Goal: Transaction & Acquisition: Book appointment/travel/reservation

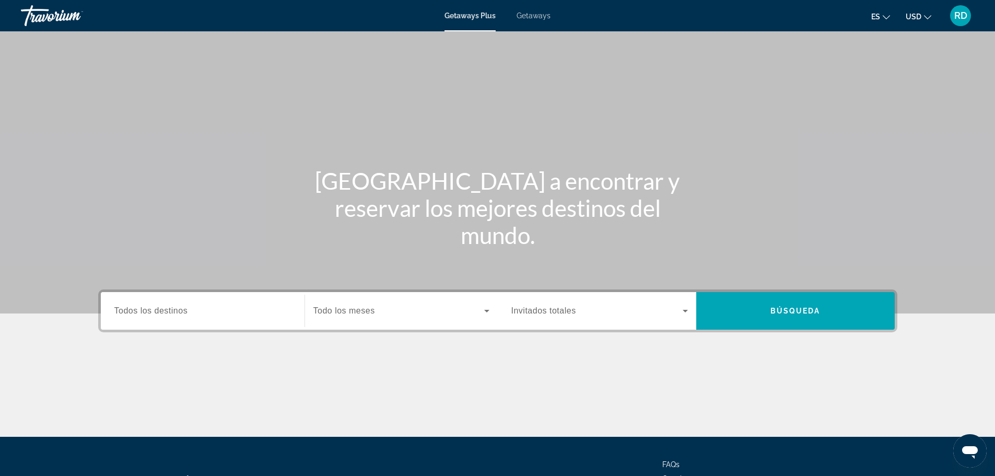
click at [164, 313] on span "Todos los destinos" at bounding box center [151, 310] width 74 height 9
click at [164, 313] on input "Destination Todos los destinos" at bounding box center [202, 311] width 176 height 13
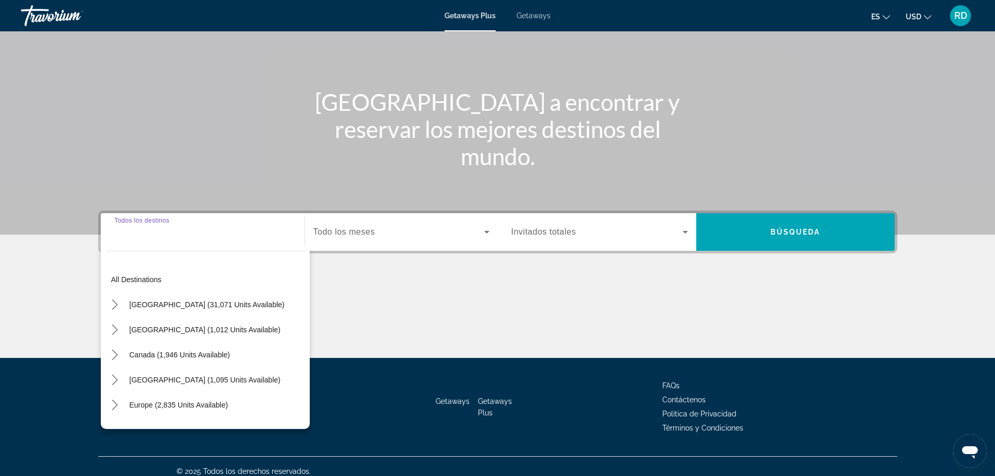
scroll to position [89, 0]
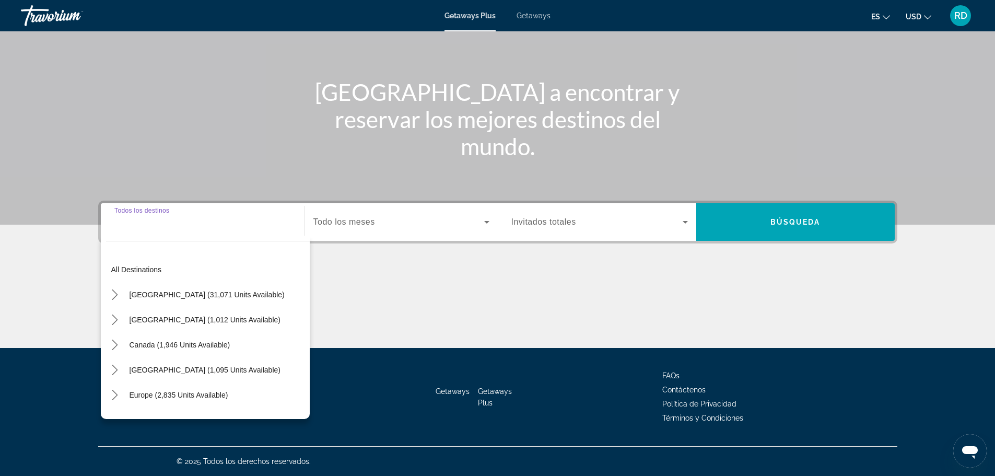
click at [535, 14] on span "Getaways" at bounding box center [533, 15] width 34 height 8
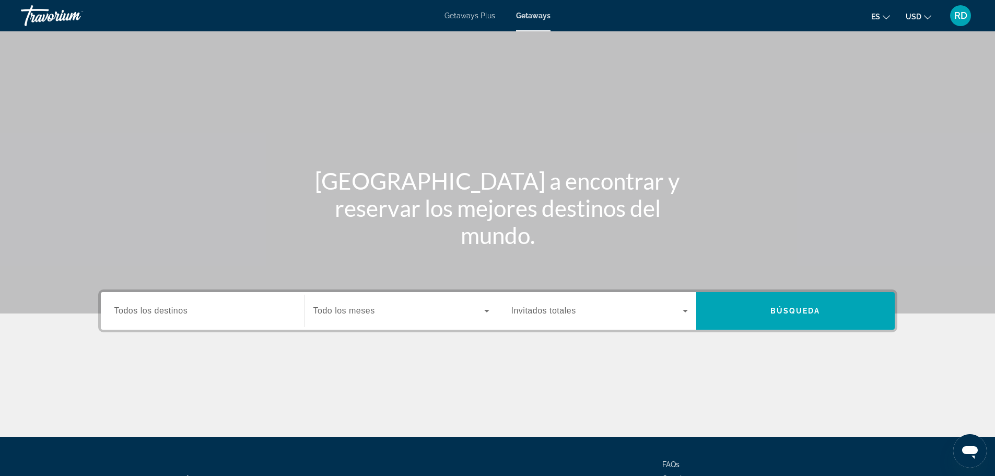
click at [160, 307] on span "Todos los destinos" at bounding box center [151, 310] width 74 height 9
click at [160, 307] on input "Destination Todos los destinos" at bounding box center [202, 311] width 176 height 13
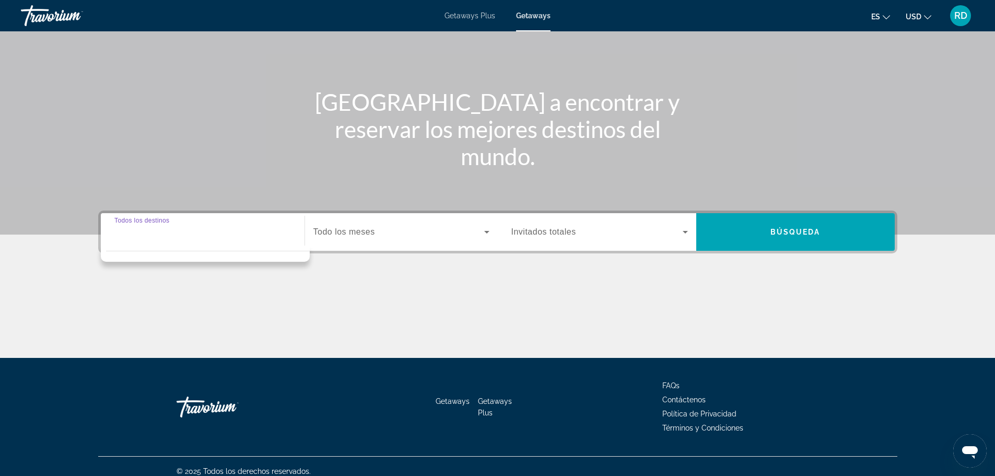
scroll to position [89, 0]
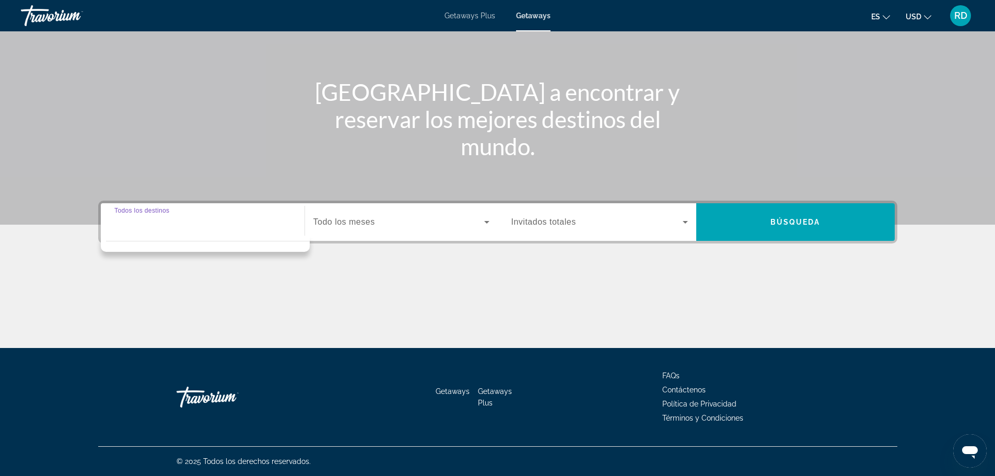
click at [139, 223] on input "Destination Todos los destinos" at bounding box center [202, 222] width 176 height 13
click at [184, 232] on div "Search widget" at bounding box center [202, 222] width 176 height 30
click at [131, 224] on input "Destination Todos los destinos" at bounding box center [202, 222] width 176 height 13
click at [146, 243] on div "Destination options" at bounding box center [208, 243] width 204 height 5
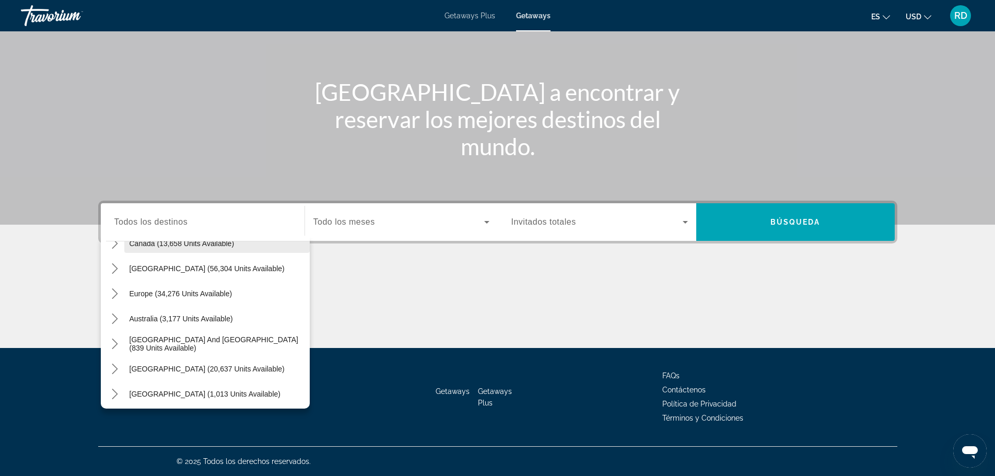
scroll to position [104, 0]
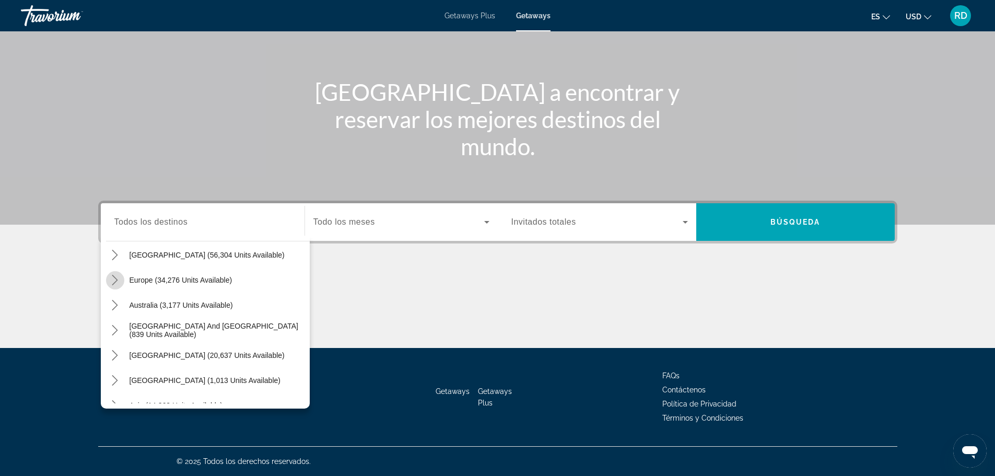
click at [115, 280] on icon "Toggle Europe (34,276 units available) submenu" at bounding box center [115, 280] width 10 height 10
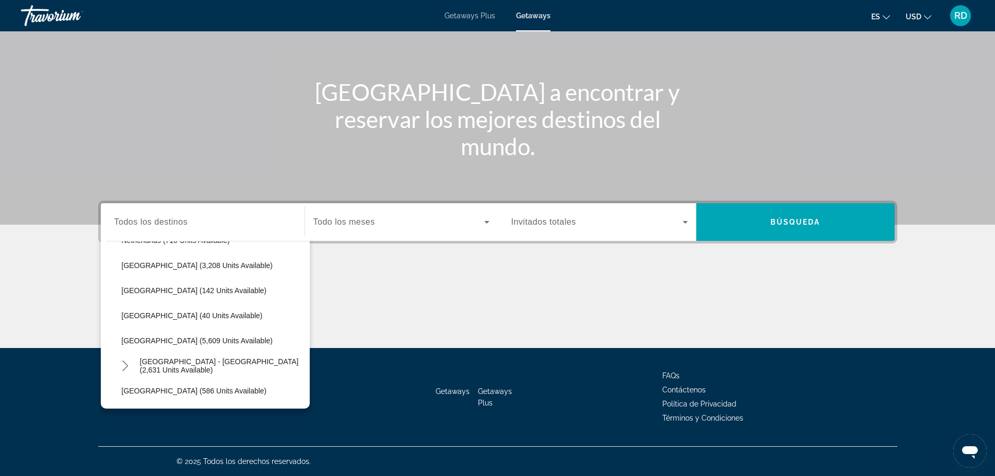
scroll to position [496, 0]
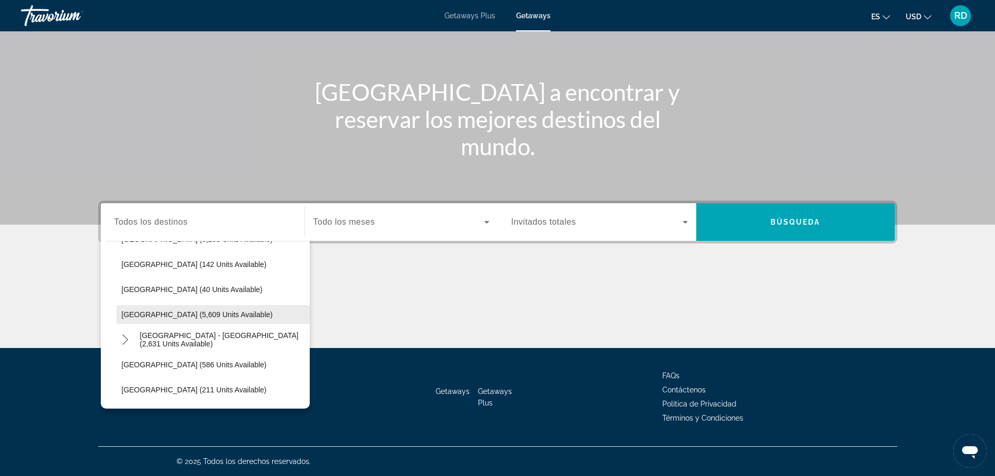
click at [140, 316] on span "[GEOGRAPHIC_DATA] (5,609 units available)" at bounding box center [197, 314] width 151 height 8
type input "**********"
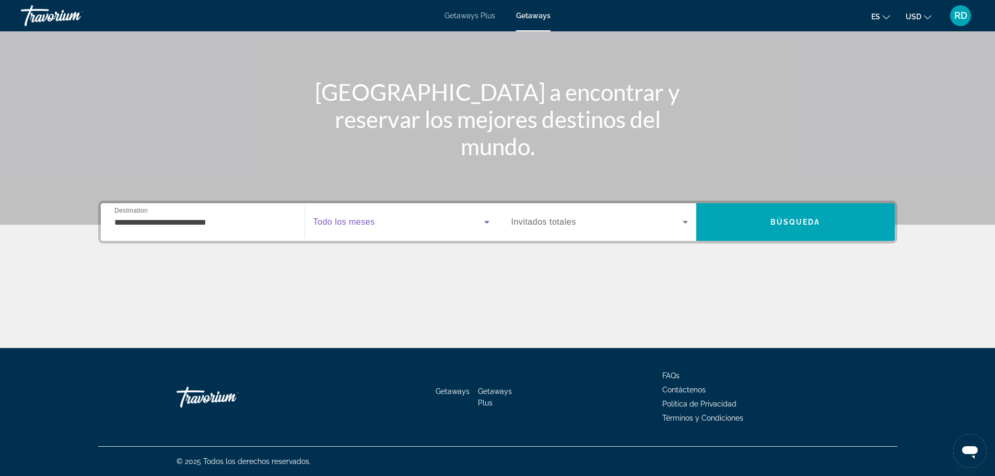
click at [386, 225] on span "Search widget" at bounding box center [398, 222] width 171 height 13
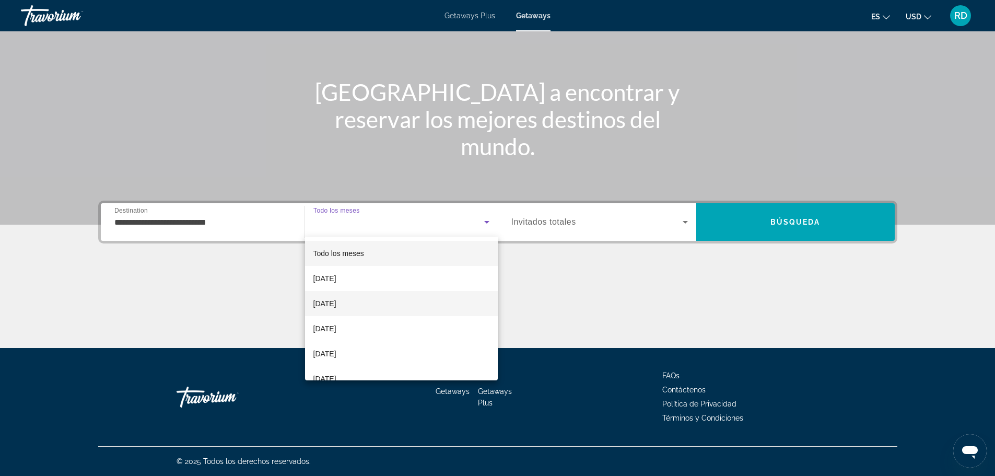
click at [333, 304] on span "[DATE]" at bounding box center [324, 303] width 23 height 13
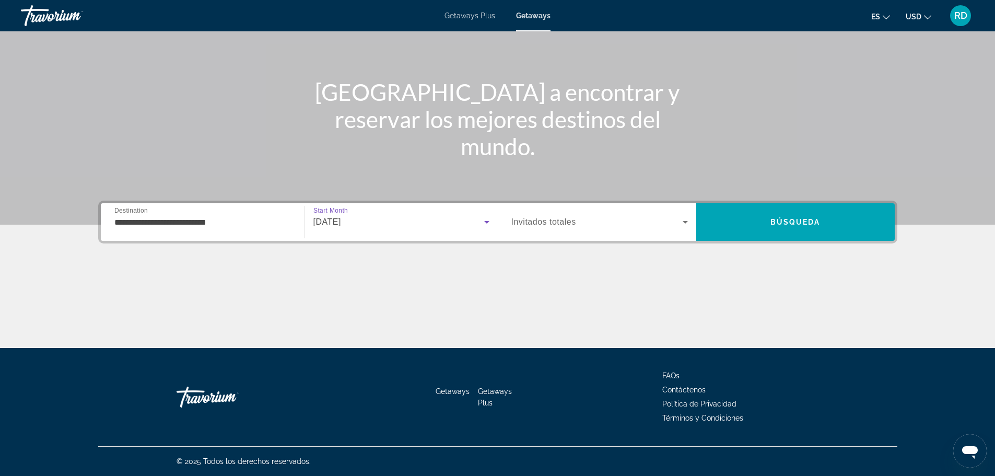
click at [557, 220] on span "Invitados totales" at bounding box center [543, 221] width 65 height 9
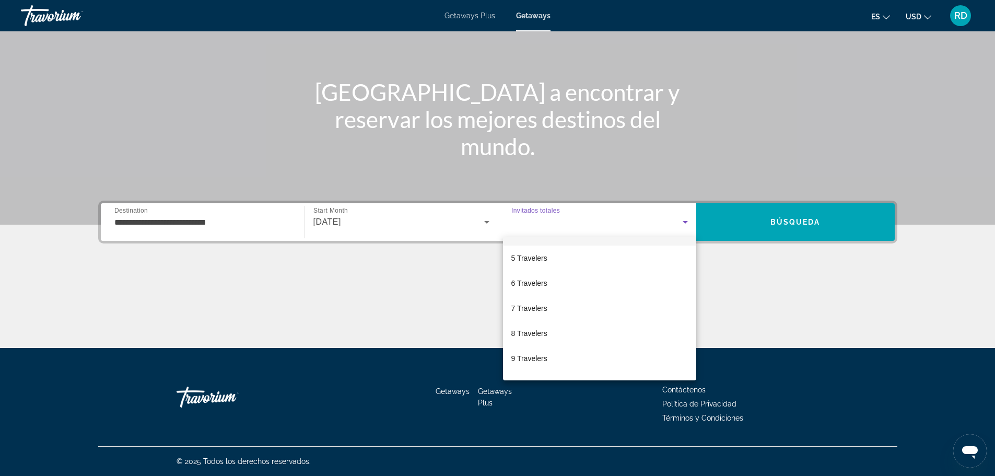
scroll to position [115, 0]
click at [536, 259] on span "6 Travelers" at bounding box center [529, 263] width 36 height 13
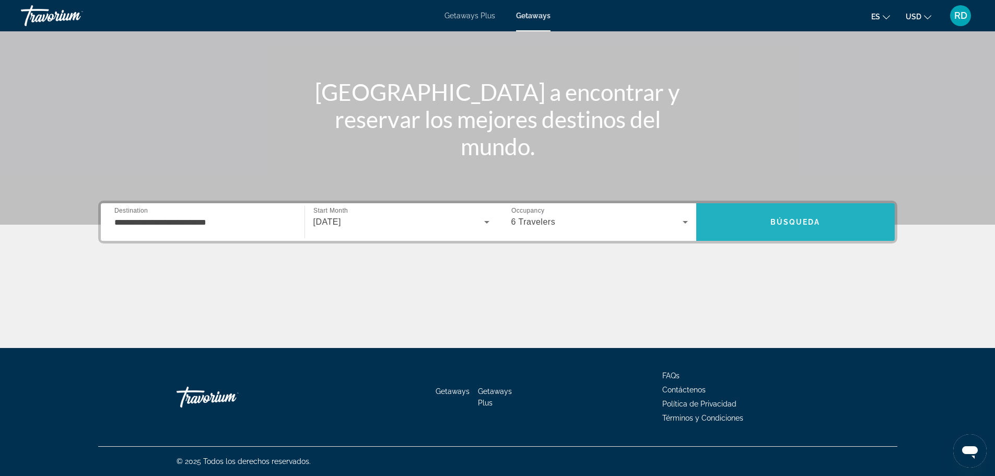
click at [766, 216] on span "Search" at bounding box center [795, 221] width 198 height 25
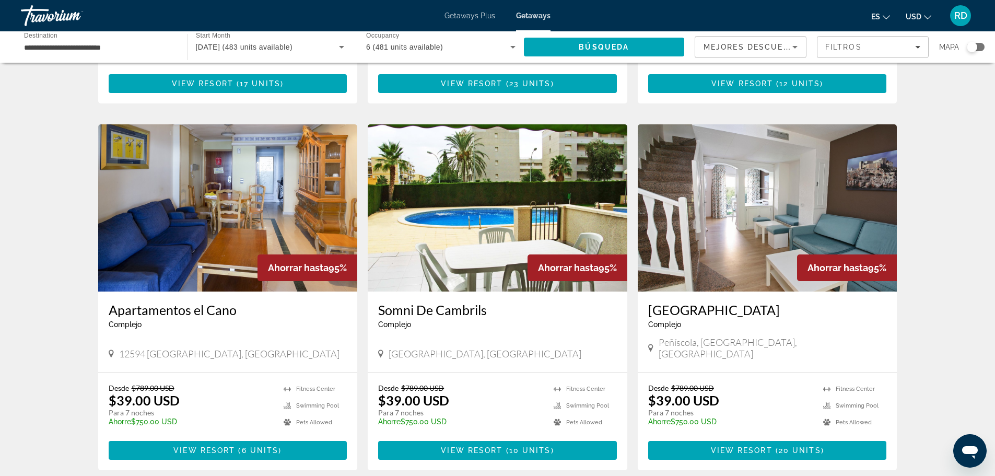
scroll to position [731, 0]
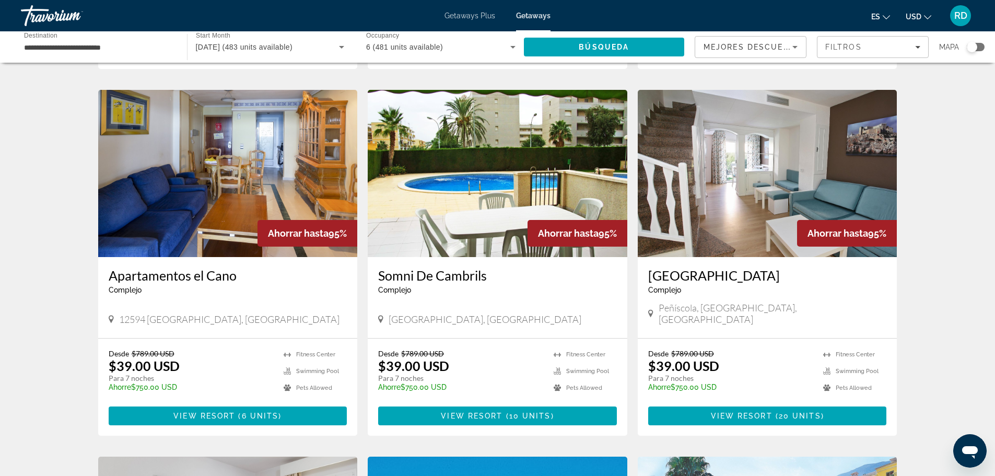
click at [485, 214] on img "Main content" at bounding box center [497, 173] width 259 height 167
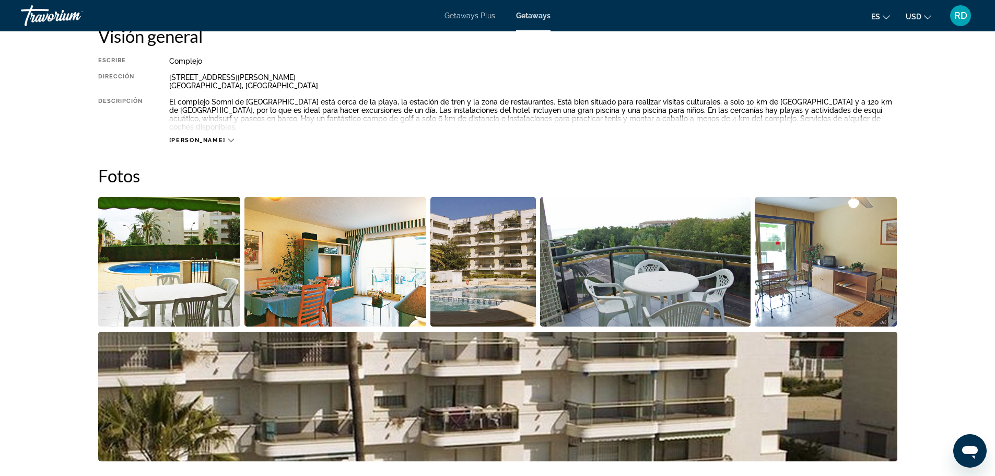
scroll to position [365, 0]
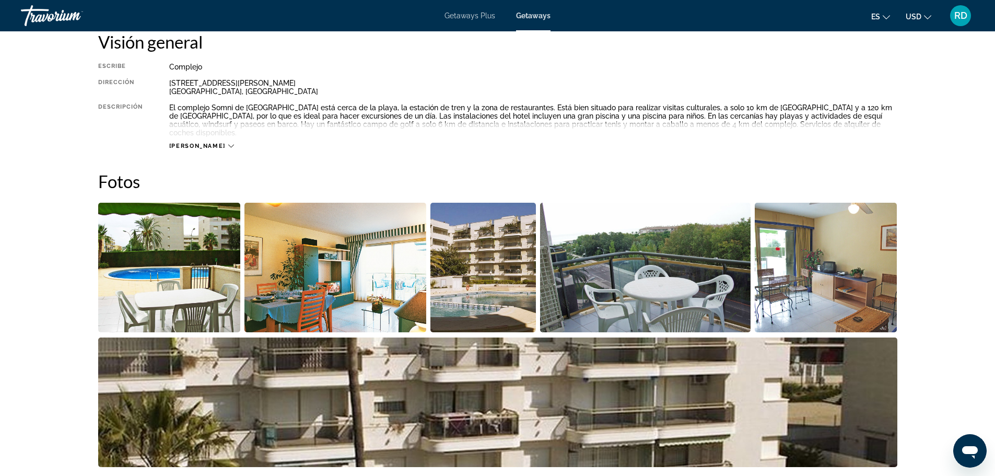
click at [163, 266] on img "Open full-screen image slider" at bounding box center [169, 267] width 143 height 129
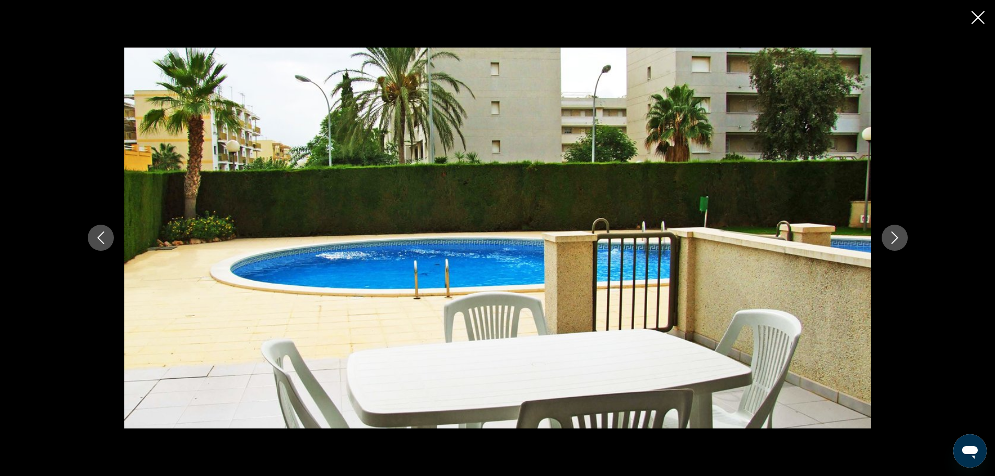
click at [890, 239] on icon "Next image" at bounding box center [894, 237] width 13 height 13
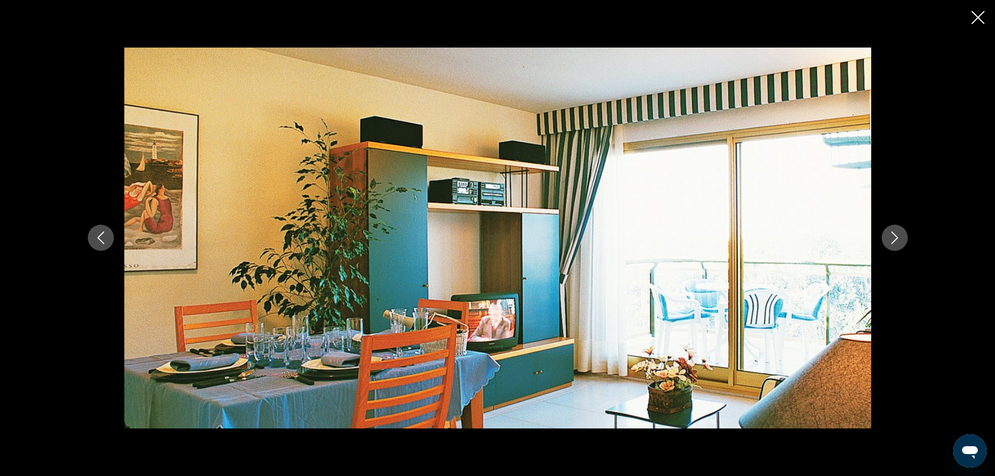
click at [890, 239] on icon "Next image" at bounding box center [894, 237] width 13 height 13
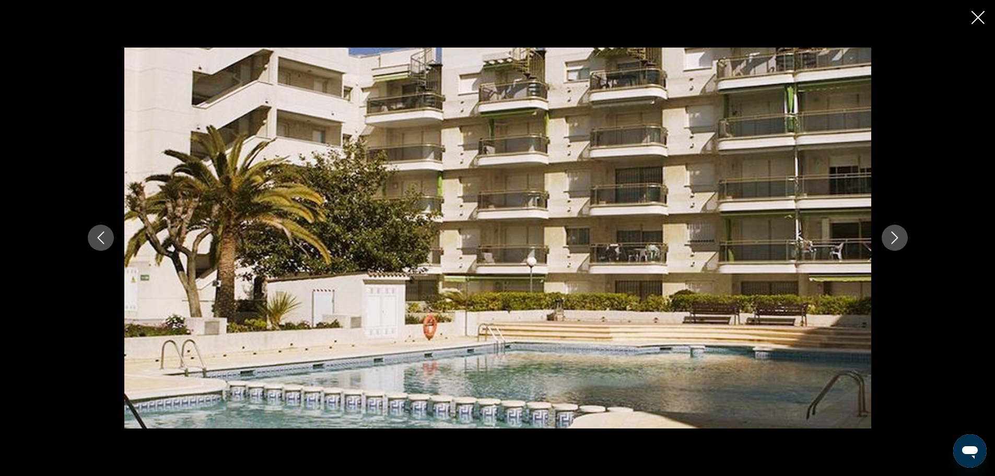
click at [890, 239] on icon "Next image" at bounding box center [894, 237] width 13 height 13
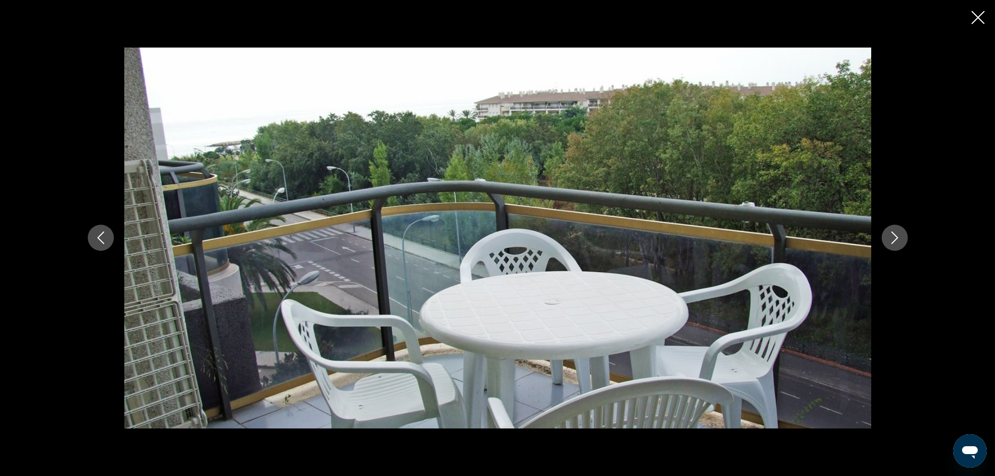
click at [889, 239] on icon "Next image" at bounding box center [894, 237] width 13 height 13
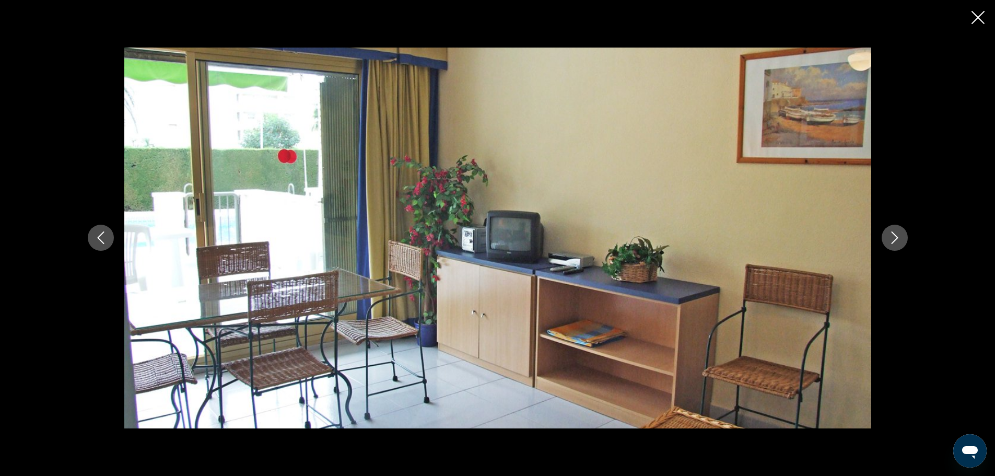
click at [889, 239] on icon "Next image" at bounding box center [894, 237] width 13 height 13
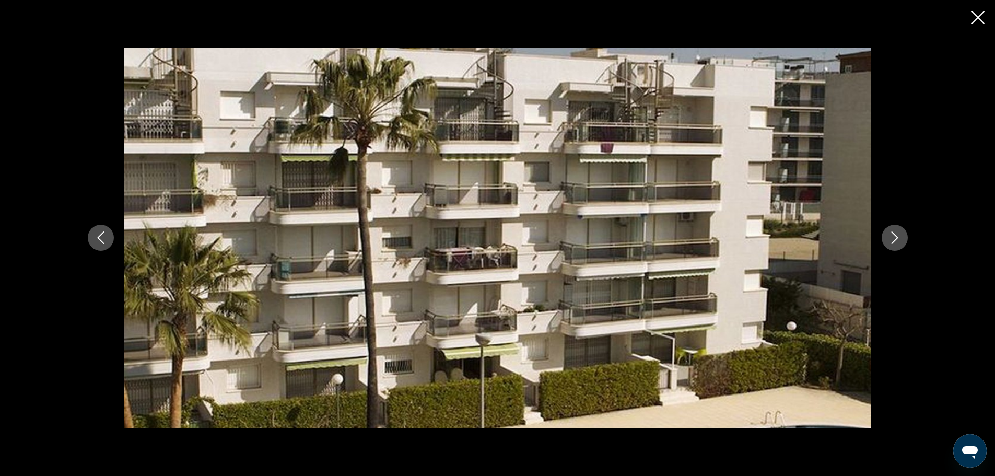
click at [889, 239] on icon "Next image" at bounding box center [894, 237] width 13 height 13
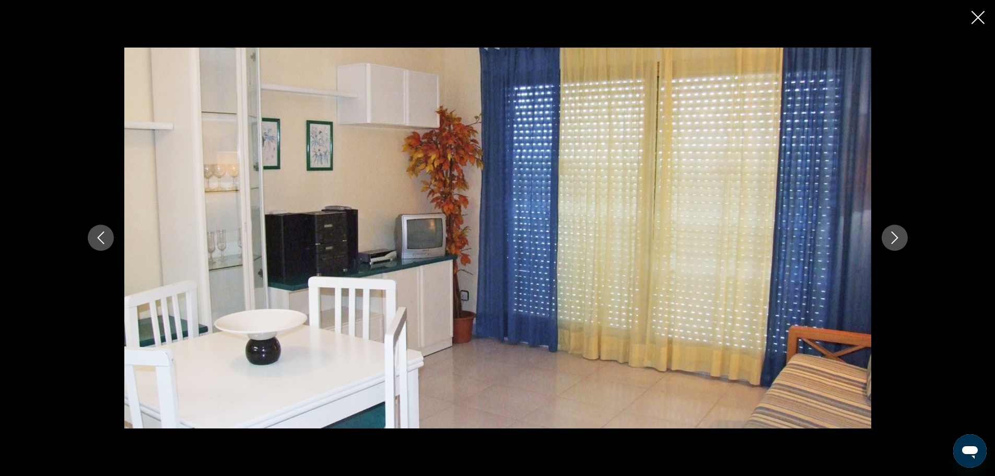
click at [889, 239] on icon "Next image" at bounding box center [894, 237] width 13 height 13
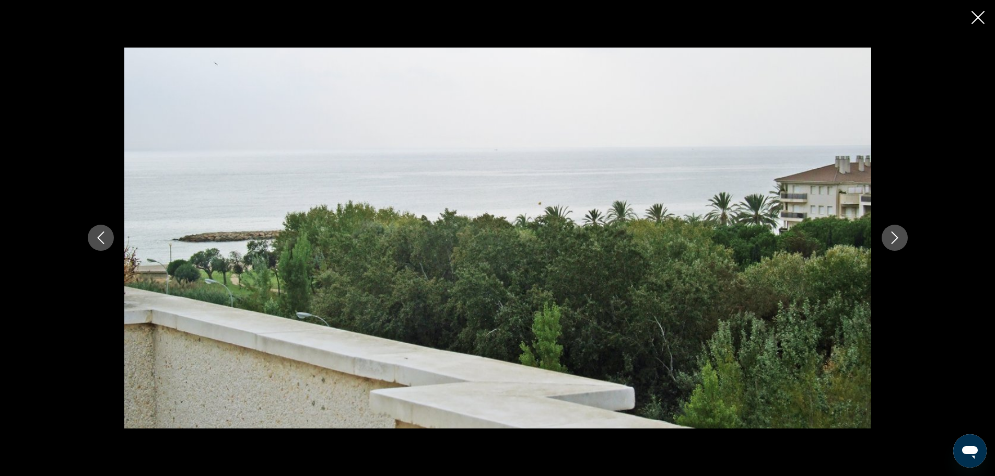
click at [889, 239] on icon "Next image" at bounding box center [894, 237] width 13 height 13
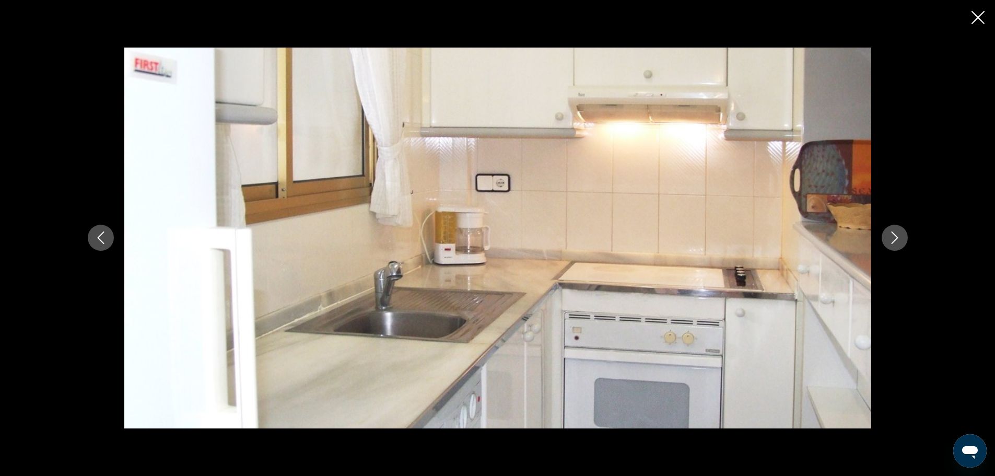
click at [889, 239] on icon "Next image" at bounding box center [894, 237] width 13 height 13
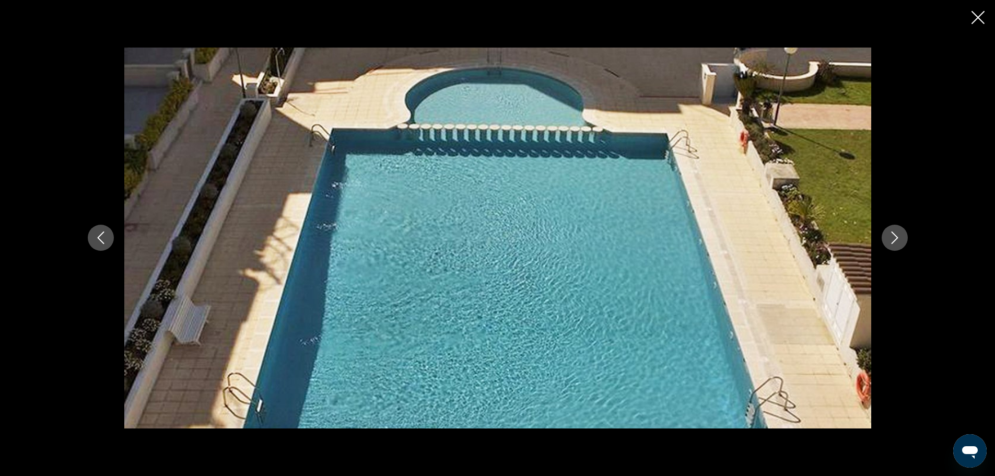
click at [889, 239] on icon "Next image" at bounding box center [894, 237] width 13 height 13
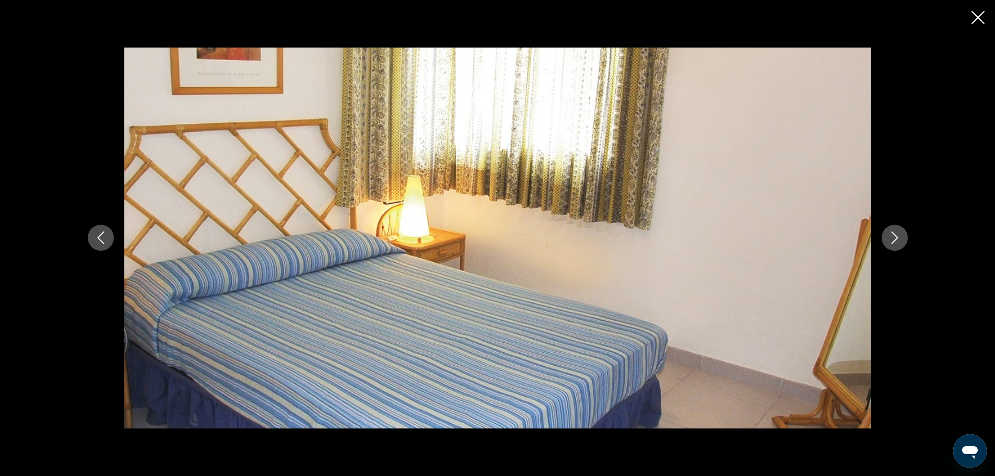
click at [889, 239] on icon "Next image" at bounding box center [894, 237] width 13 height 13
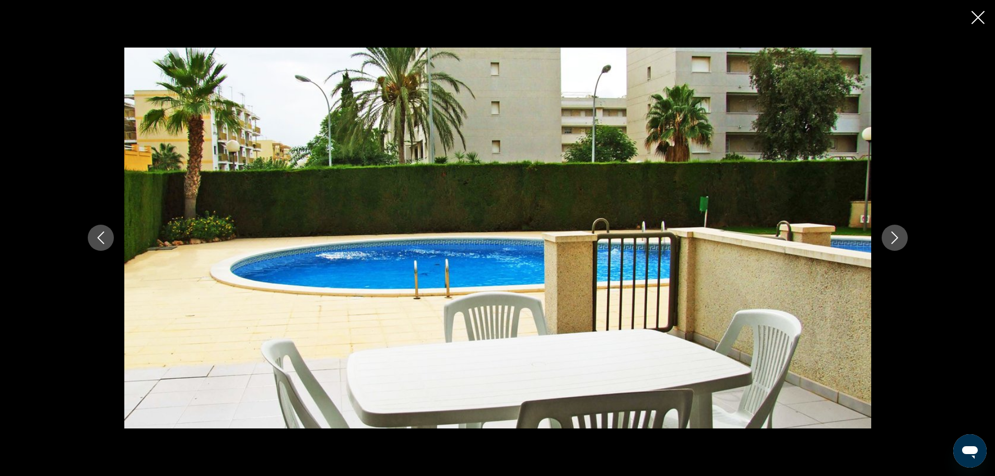
click at [889, 239] on icon "Next image" at bounding box center [894, 237] width 13 height 13
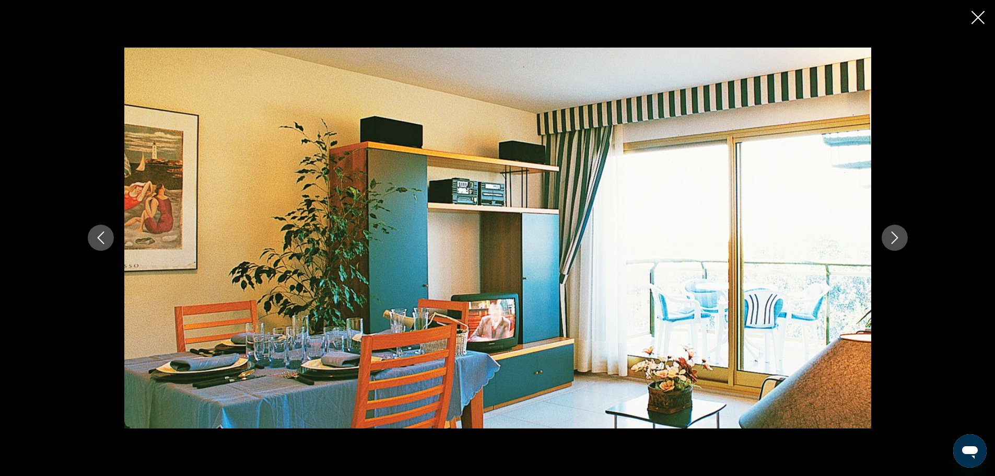
click at [889, 239] on icon "Next image" at bounding box center [894, 237] width 13 height 13
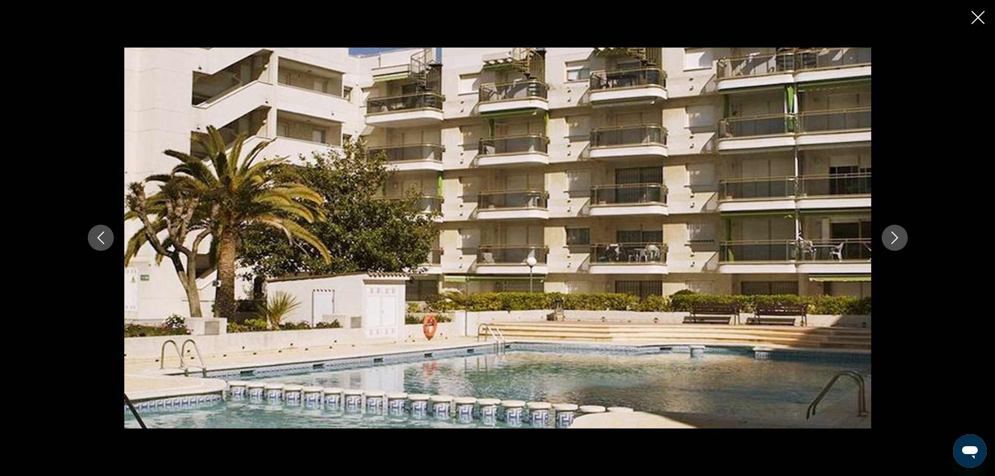
click at [889, 239] on icon "Next image" at bounding box center [894, 237] width 13 height 13
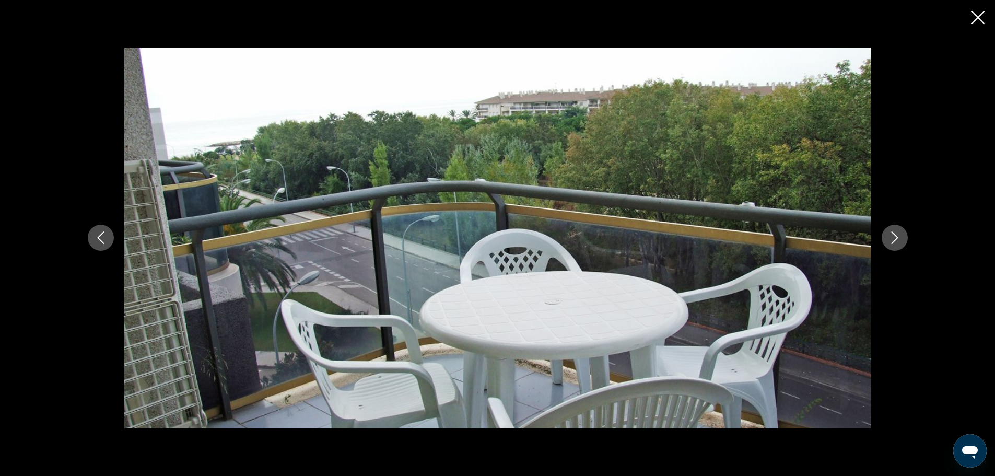
click at [103, 235] on icon "Previous image" at bounding box center [100, 237] width 13 height 13
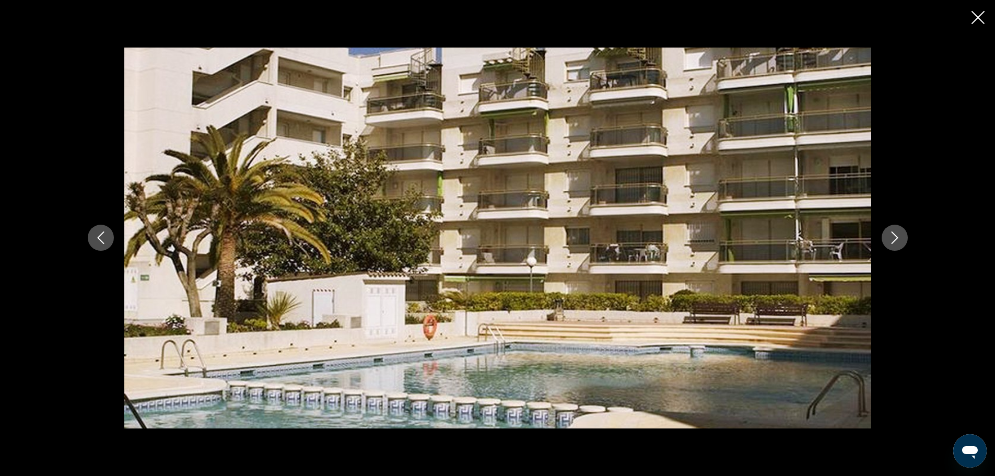
click at [892, 233] on icon "Next image" at bounding box center [894, 237] width 13 height 13
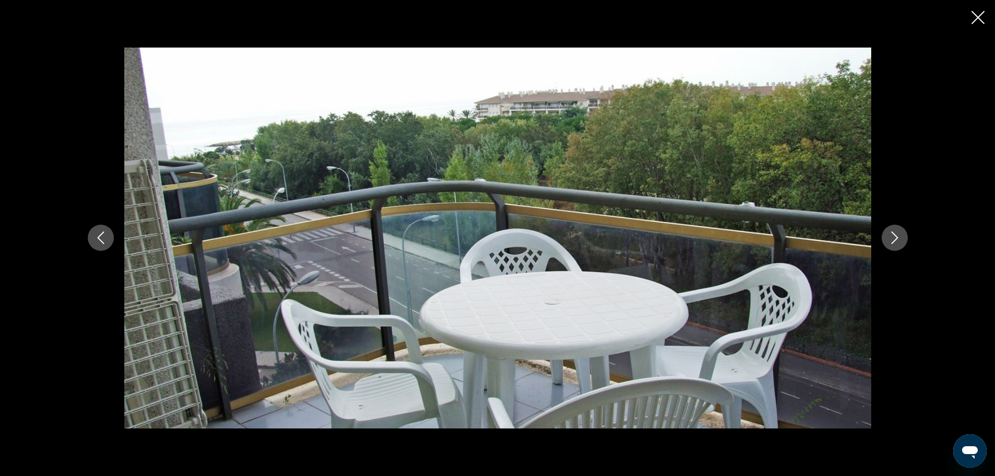
click at [892, 239] on icon "Next image" at bounding box center [894, 237] width 13 height 13
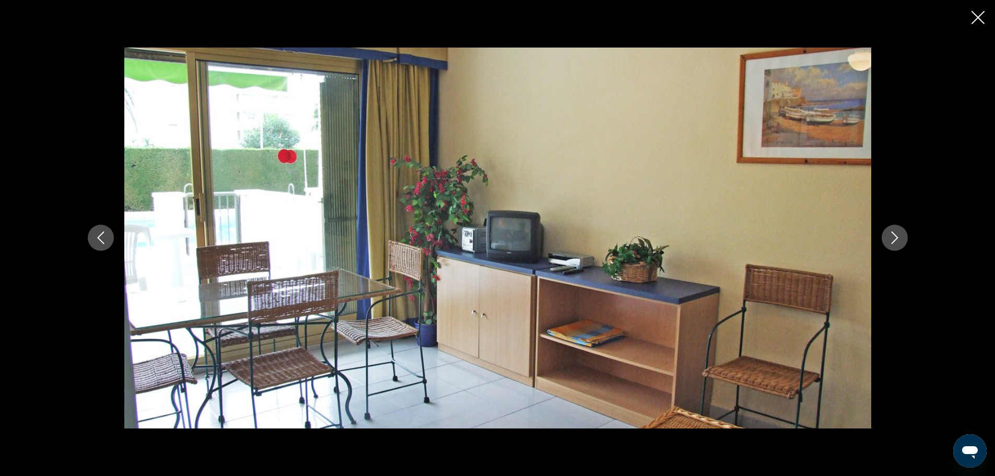
click at [892, 239] on icon "Next image" at bounding box center [894, 237] width 13 height 13
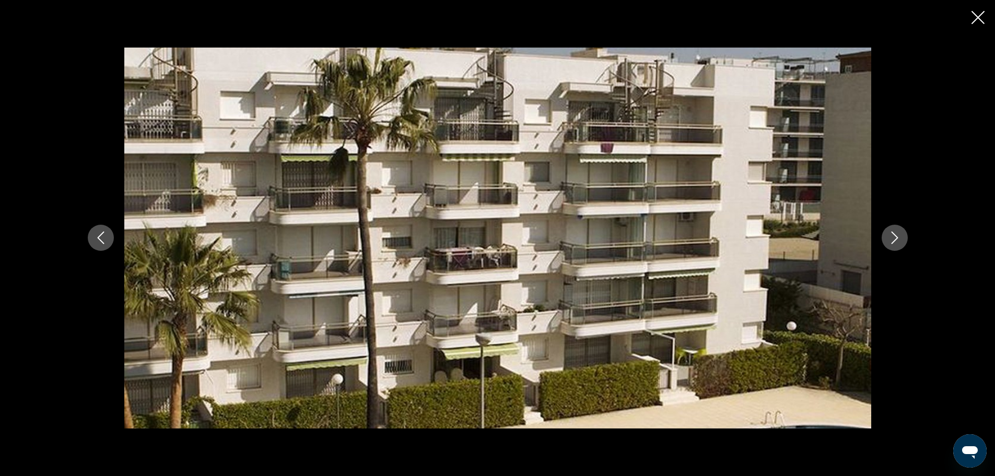
click at [892, 239] on icon "Next image" at bounding box center [894, 237] width 13 height 13
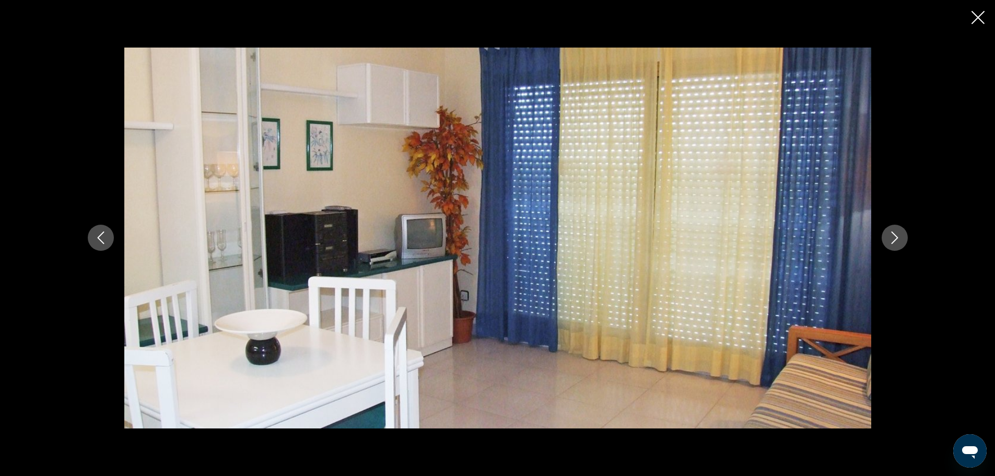
click at [892, 239] on icon "Next image" at bounding box center [894, 237] width 13 height 13
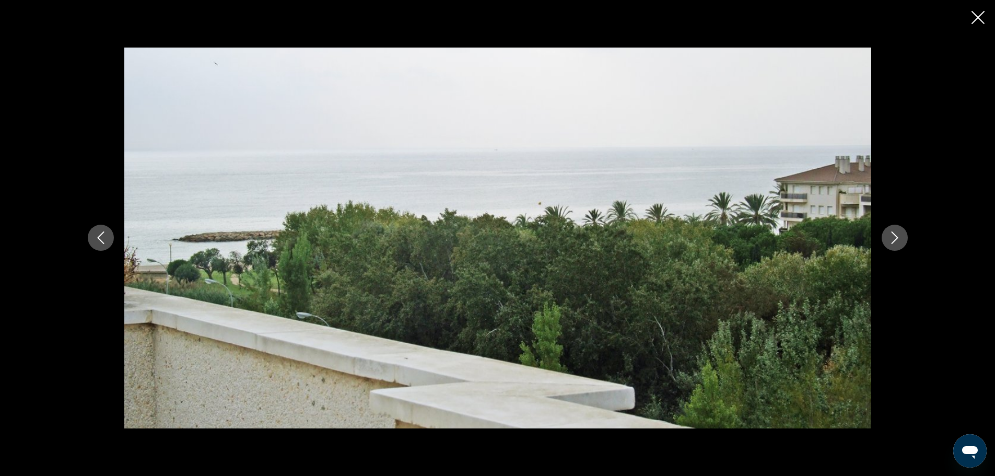
click at [892, 239] on icon "Next image" at bounding box center [894, 237] width 13 height 13
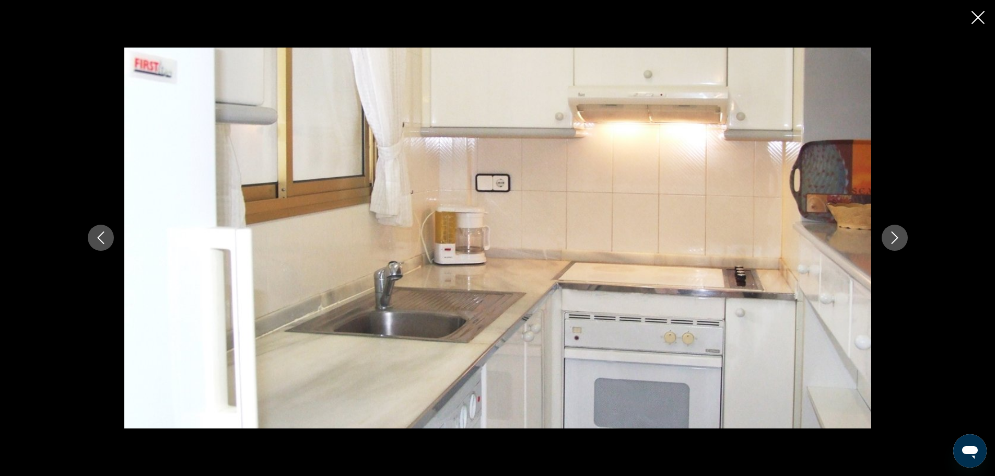
click at [892, 239] on icon "Next image" at bounding box center [894, 237] width 13 height 13
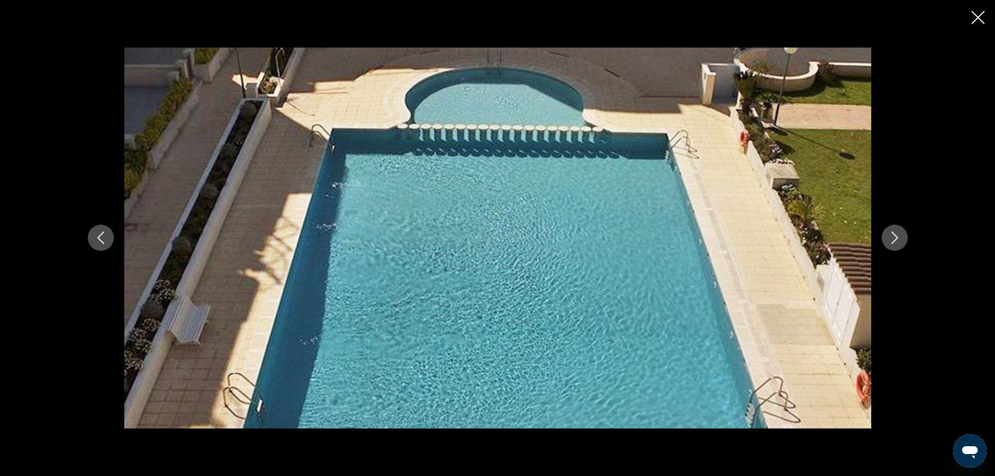
click at [895, 235] on icon "Next image" at bounding box center [894, 237] width 13 height 13
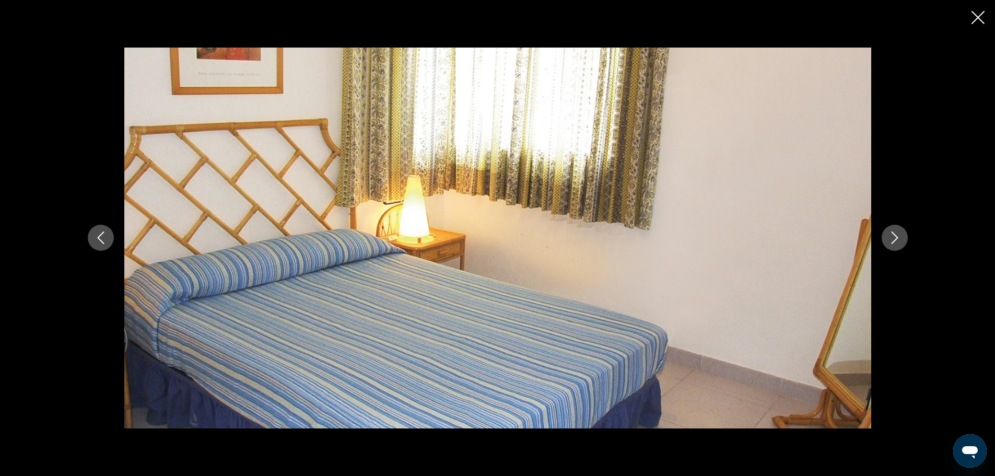
click at [895, 235] on icon "Next image" at bounding box center [894, 237] width 13 height 13
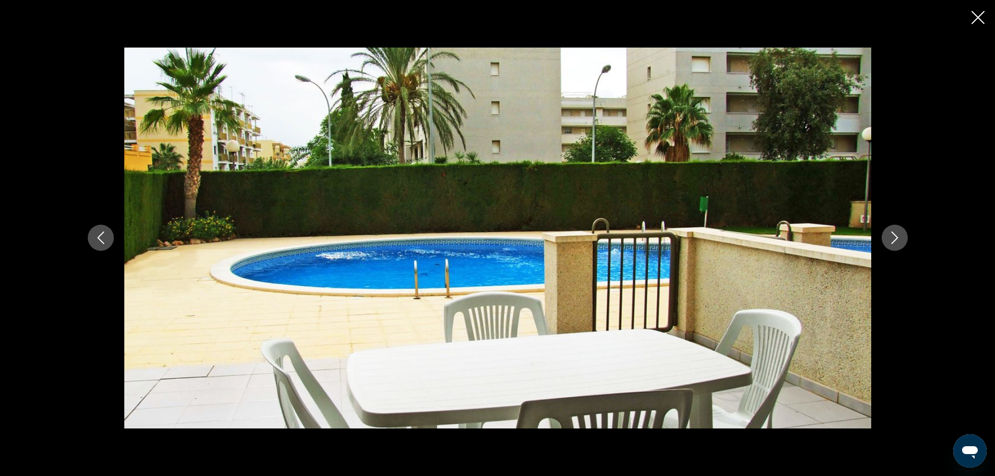
click at [886, 241] on button "Next image" at bounding box center [894, 237] width 26 height 26
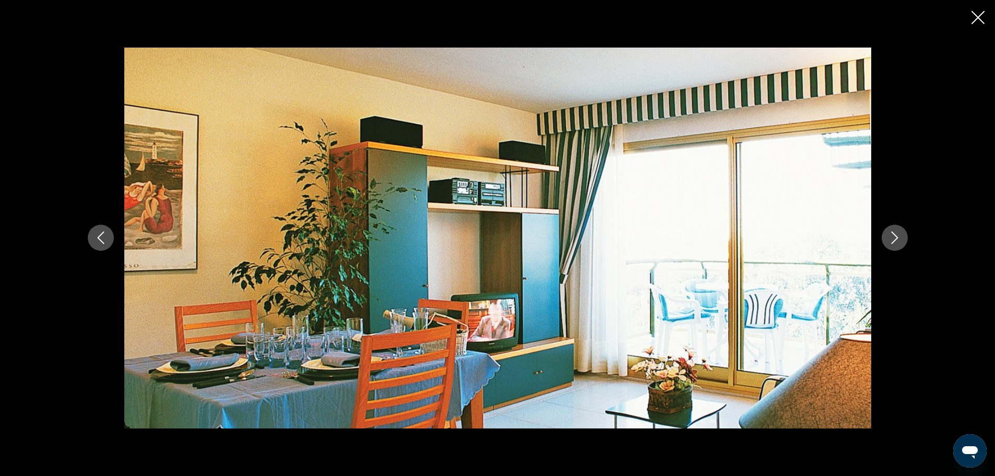
click at [892, 239] on icon "Next image" at bounding box center [894, 237] width 13 height 13
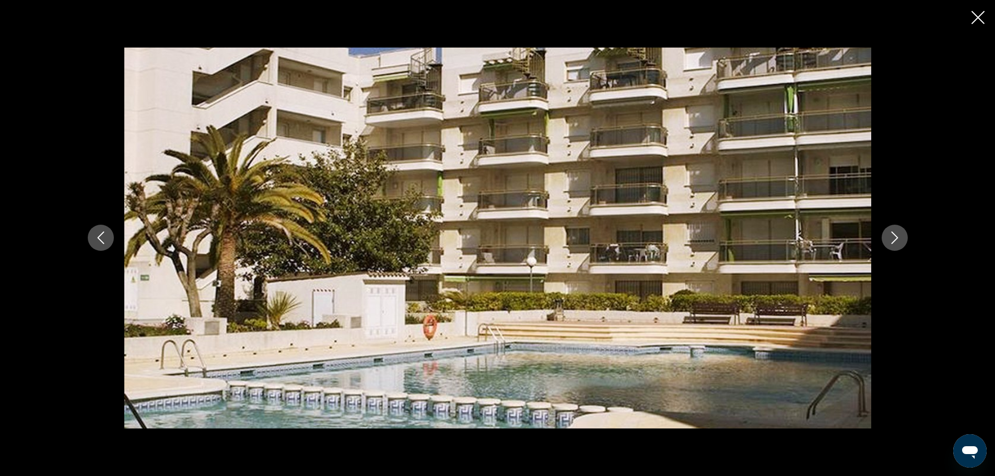
click at [100, 245] on button "Previous image" at bounding box center [101, 237] width 26 height 26
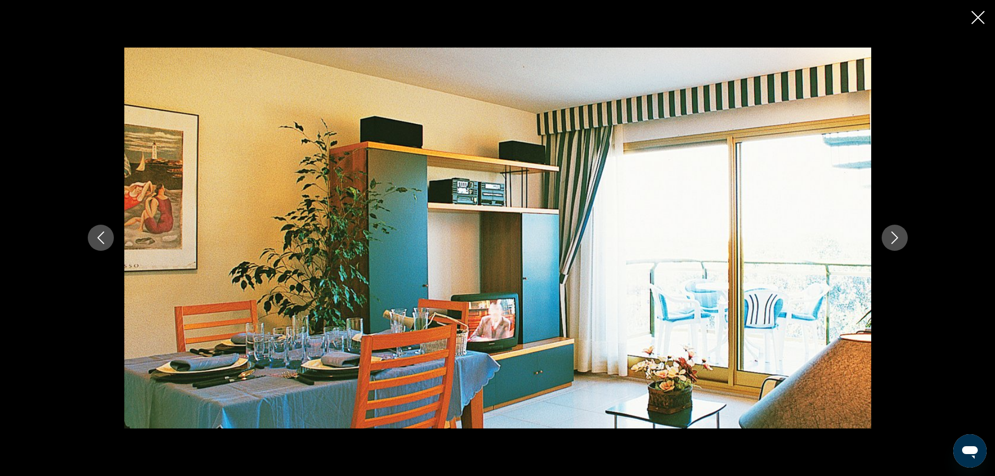
click at [896, 237] on icon "Next image" at bounding box center [894, 238] width 7 height 13
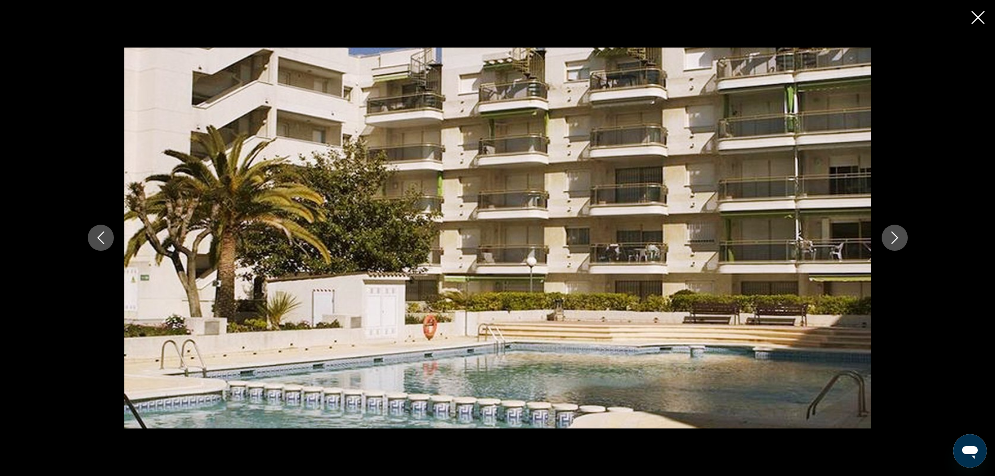
click at [896, 237] on icon "Next image" at bounding box center [894, 238] width 7 height 13
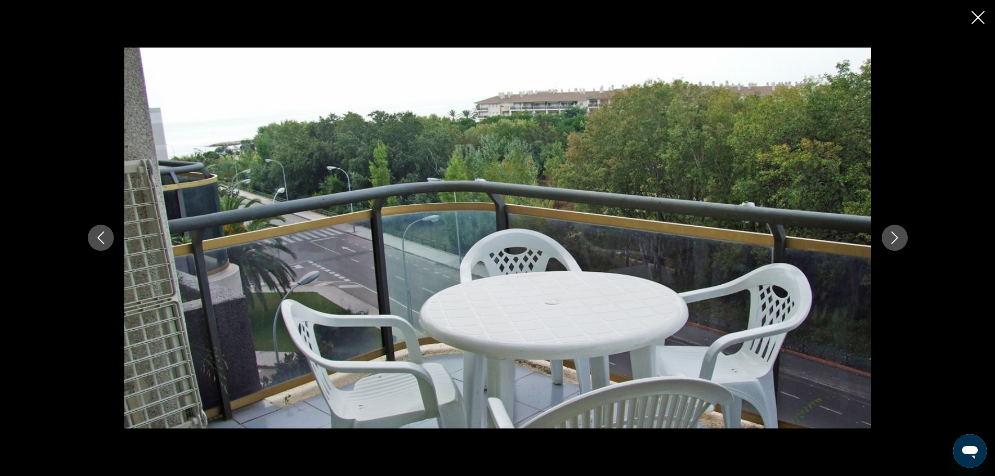
click at [896, 237] on icon "Next image" at bounding box center [894, 238] width 7 height 13
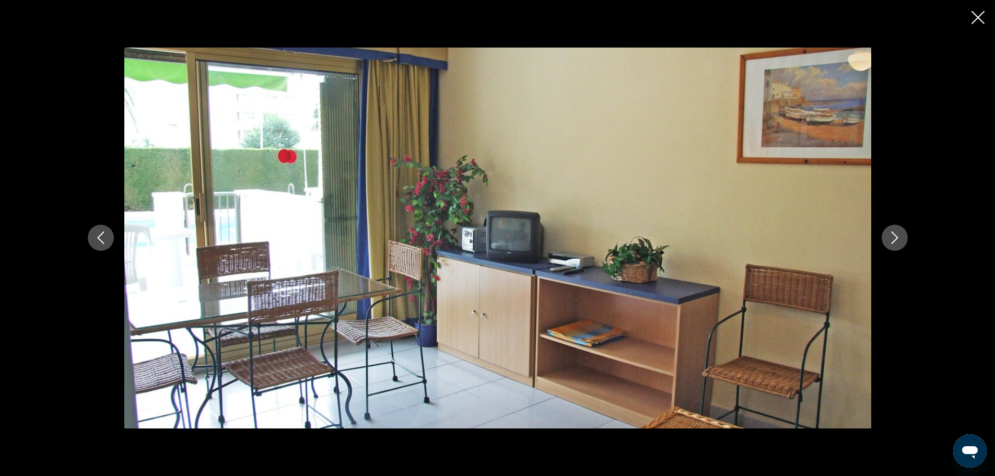
click at [892, 242] on icon "Next image" at bounding box center [894, 237] width 13 height 13
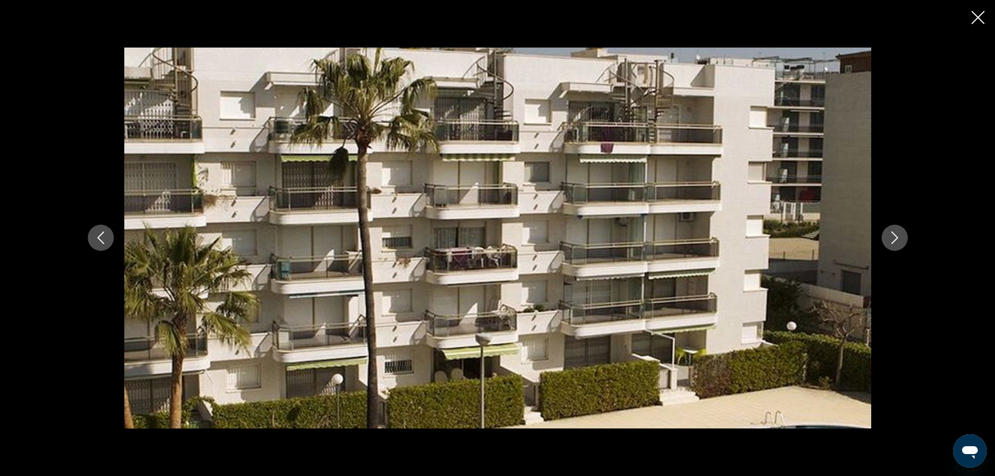
click at [892, 242] on icon "Next image" at bounding box center [894, 237] width 13 height 13
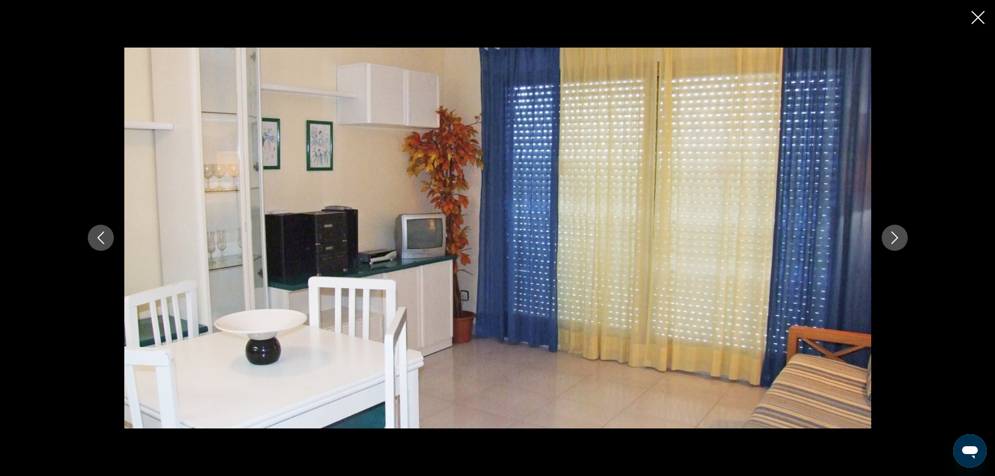
click at [892, 242] on icon "Next image" at bounding box center [894, 237] width 13 height 13
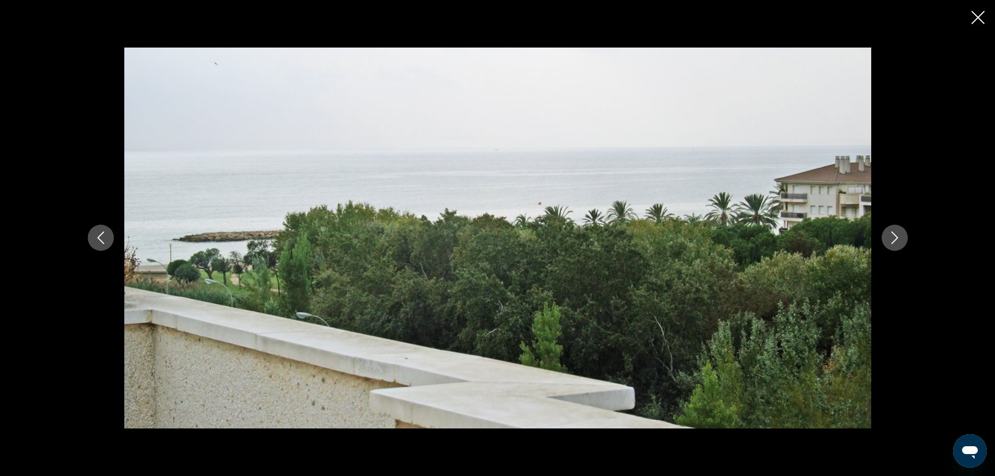
click at [893, 238] on icon "Next image" at bounding box center [894, 237] width 13 height 13
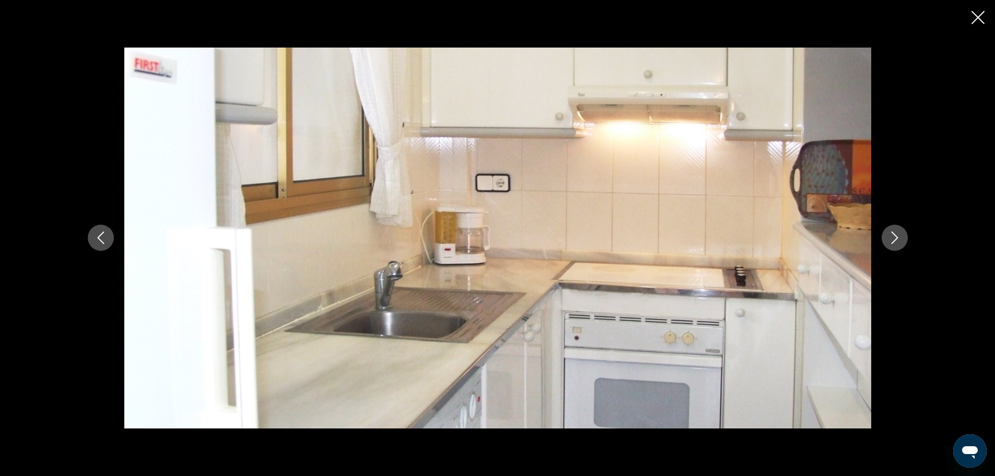
click at [893, 238] on icon "Next image" at bounding box center [894, 237] width 13 height 13
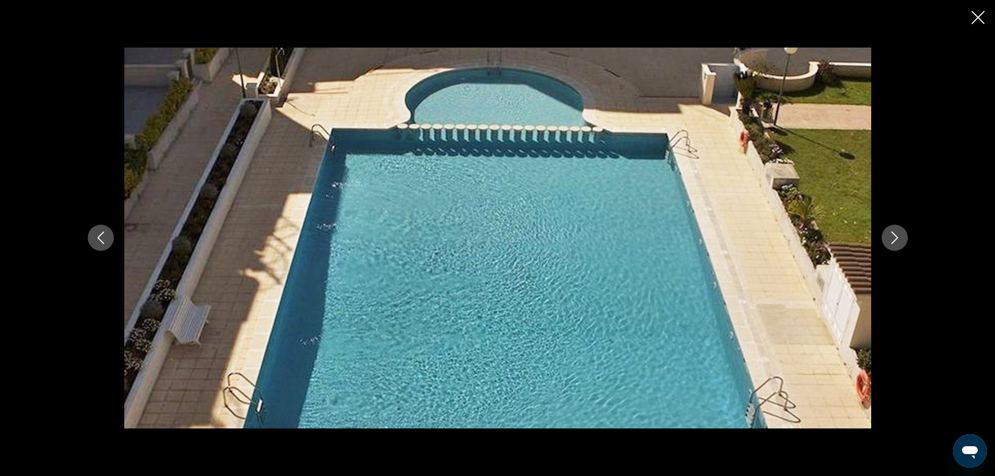
click at [893, 238] on icon "Next image" at bounding box center [894, 237] width 13 height 13
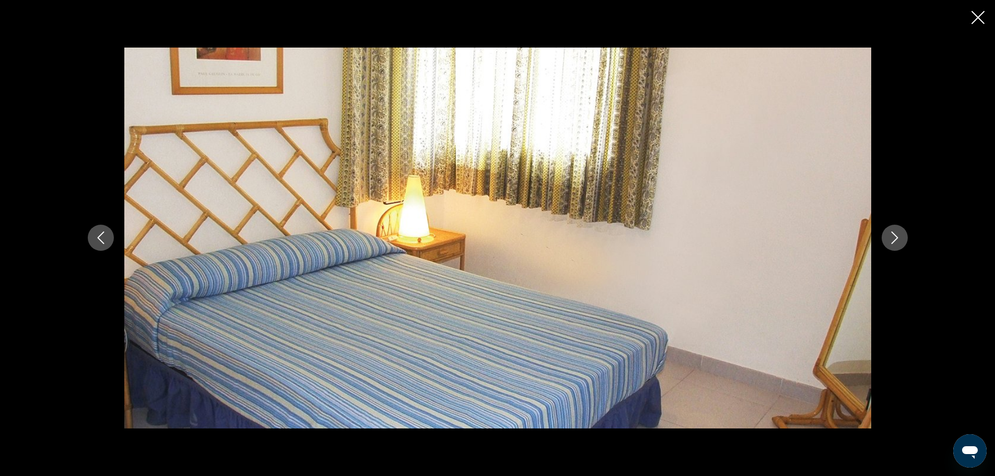
click at [893, 238] on icon "Next image" at bounding box center [894, 237] width 13 height 13
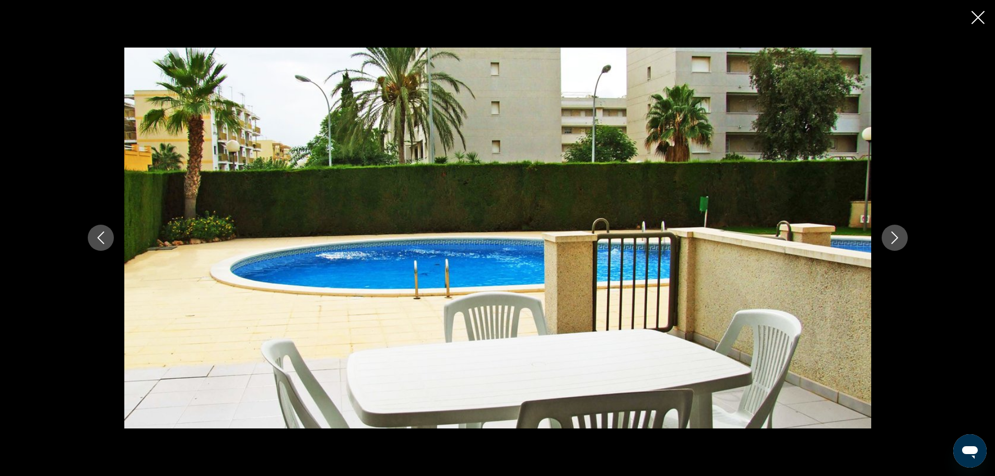
click at [893, 238] on icon "Next image" at bounding box center [894, 237] width 13 height 13
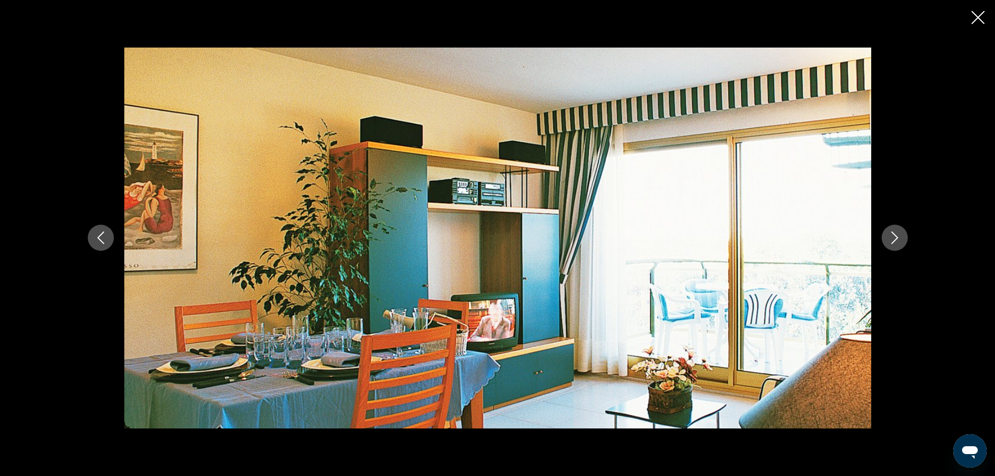
click at [893, 238] on icon "Next image" at bounding box center [894, 237] width 13 height 13
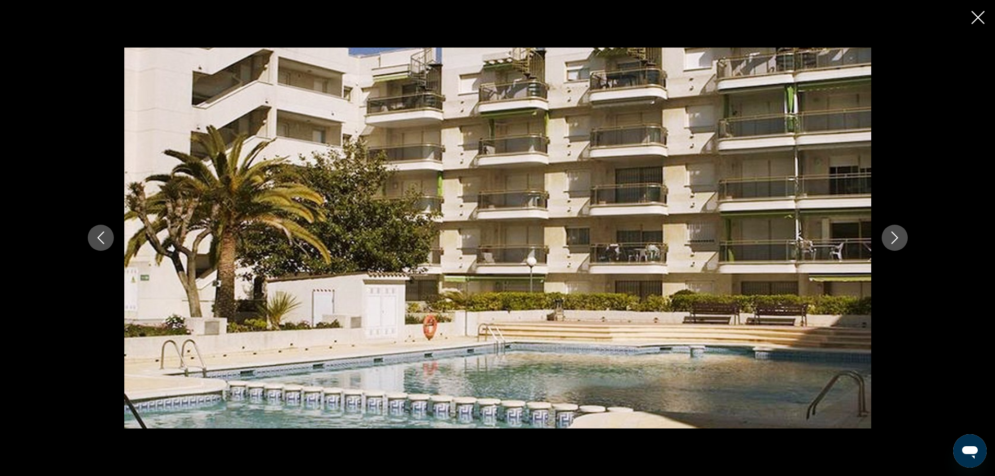
click at [893, 238] on icon "Next image" at bounding box center [894, 237] width 13 height 13
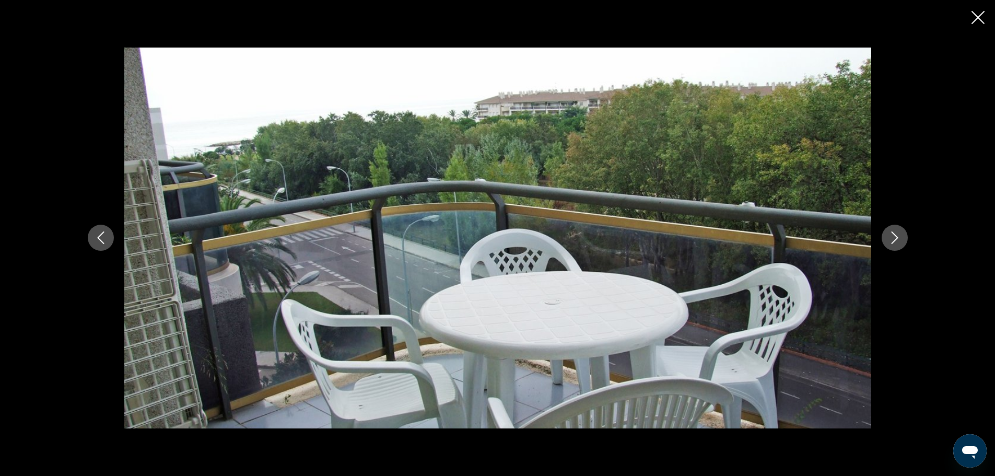
click at [893, 238] on icon "Next image" at bounding box center [894, 237] width 13 height 13
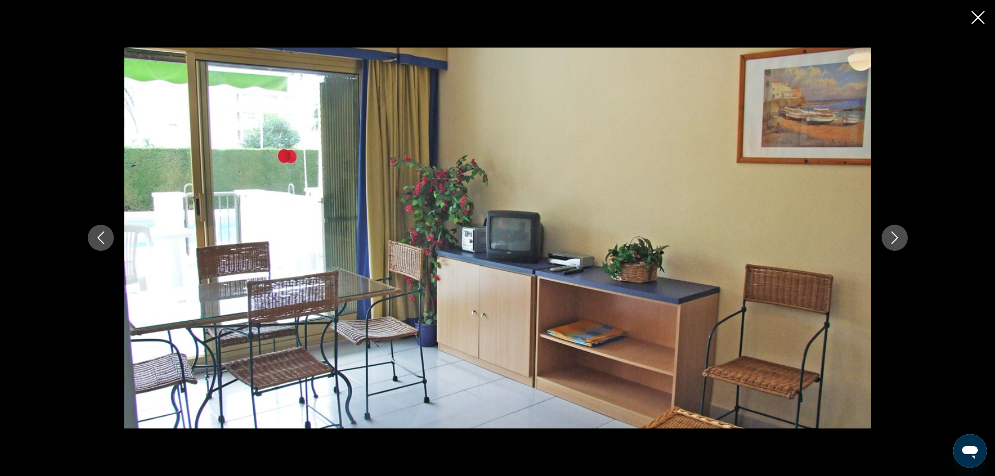
click at [893, 238] on icon "Next image" at bounding box center [894, 237] width 13 height 13
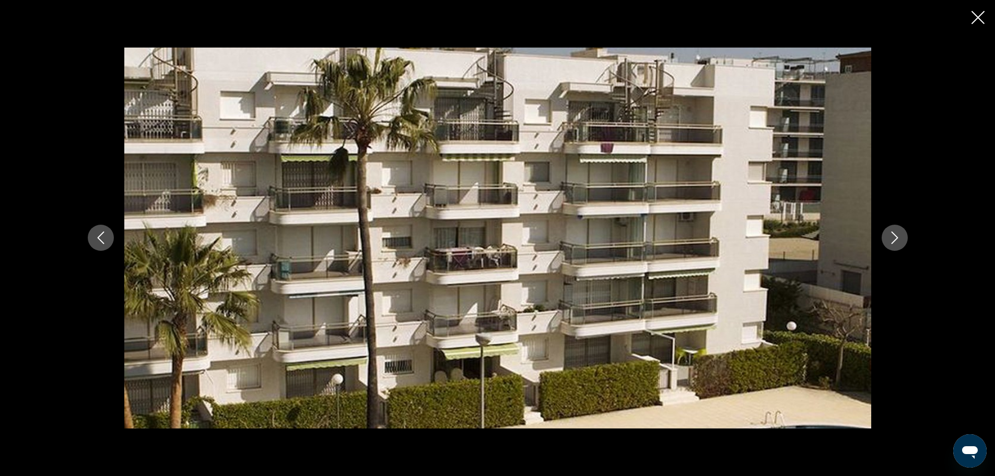
click at [893, 238] on icon "Next image" at bounding box center [894, 237] width 13 height 13
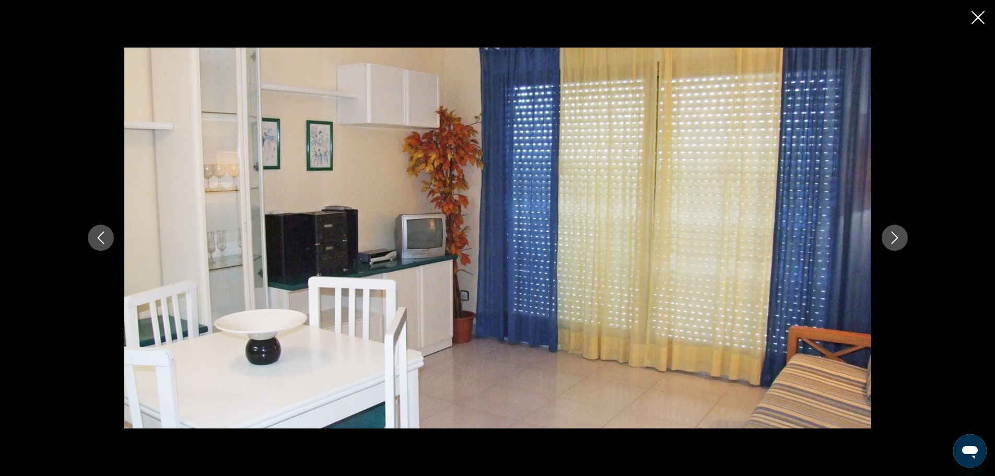
click at [893, 238] on icon "Next image" at bounding box center [894, 237] width 13 height 13
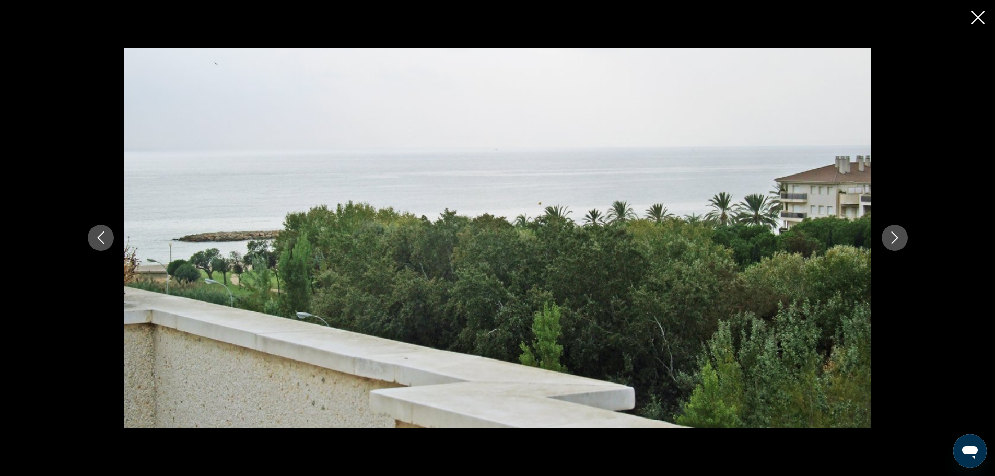
click at [893, 238] on icon "Next image" at bounding box center [894, 237] width 13 height 13
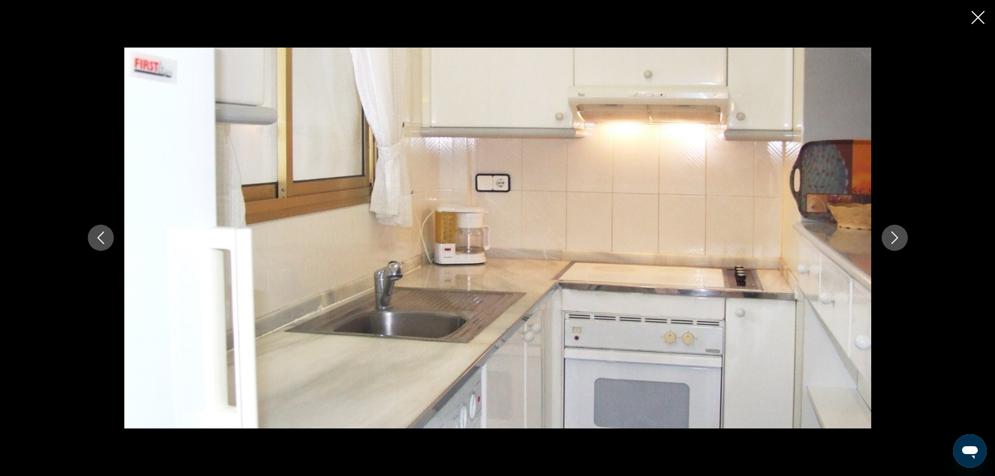
click at [893, 238] on icon "Next image" at bounding box center [894, 237] width 13 height 13
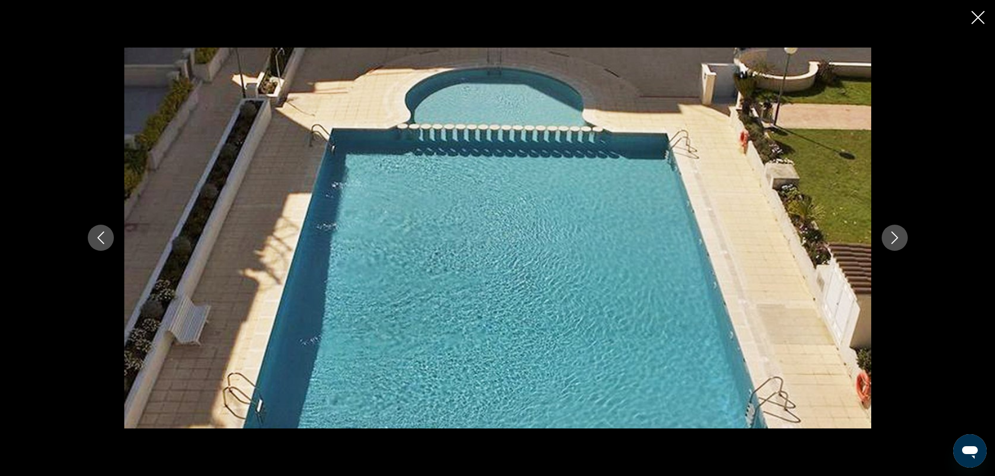
click at [893, 238] on icon "Next image" at bounding box center [894, 237] width 13 height 13
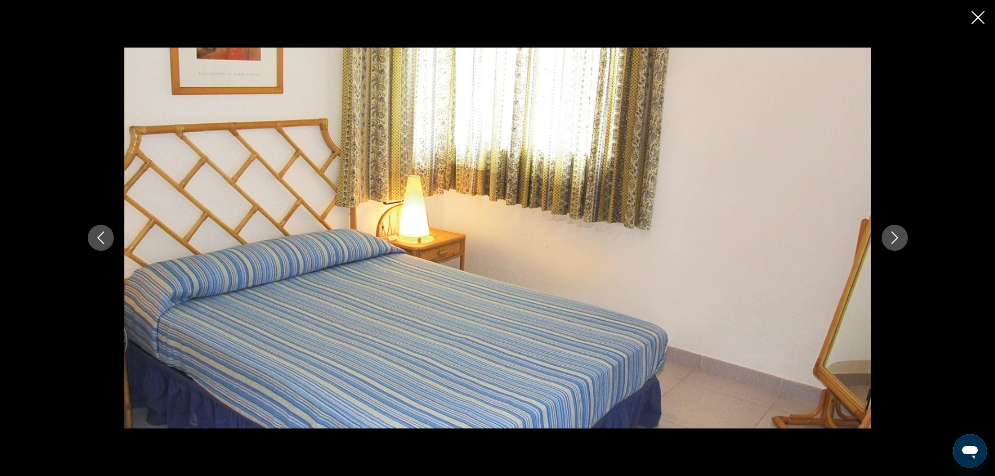
click at [893, 238] on icon "Next image" at bounding box center [894, 237] width 13 height 13
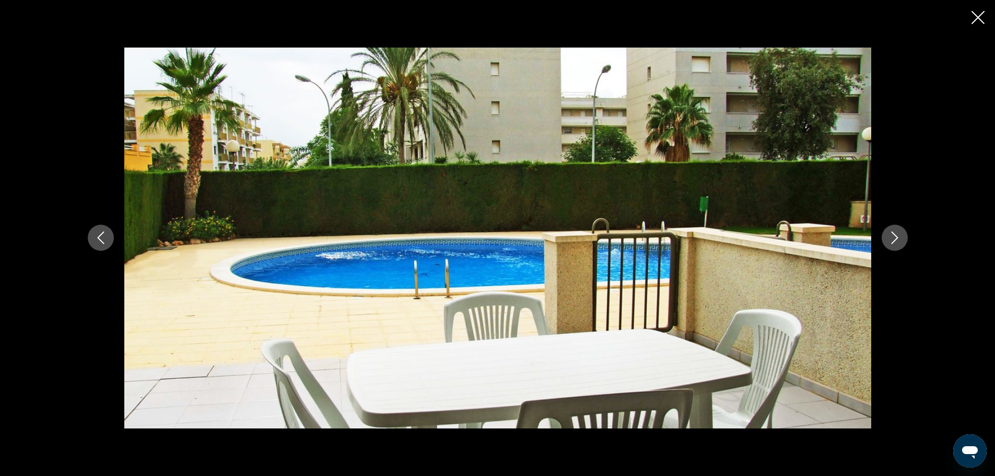
click at [893, 238] on icon "Next image" at bounding box center [894, 237] width 13 height 13
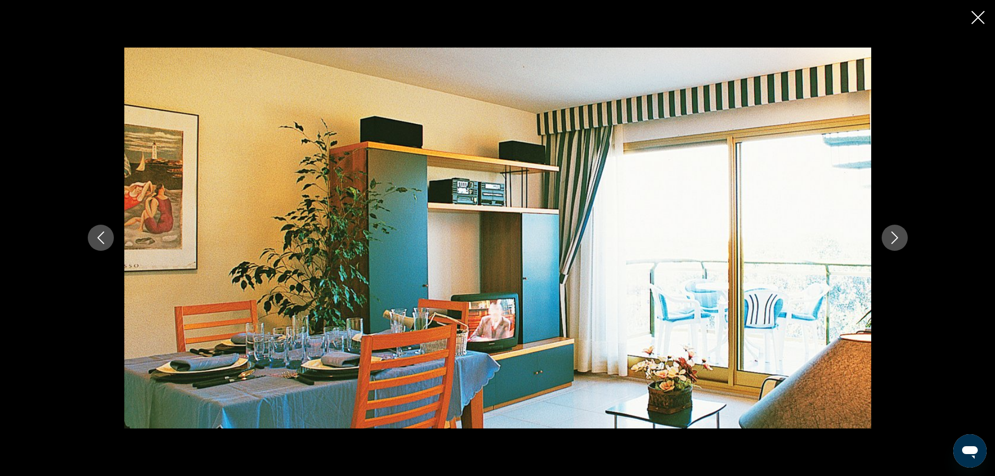
click at [973, 15] on icon "Close slideshow" at bounding box center [977, 17] width 13 height 13
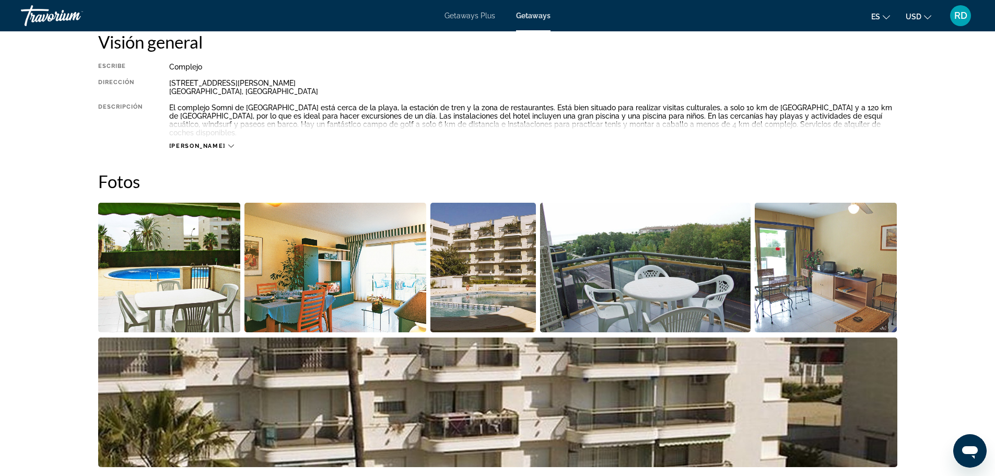
click at [190, 143] on span "[PERSON_NAME]" at bounding box center [197, 146] width 56 height 7
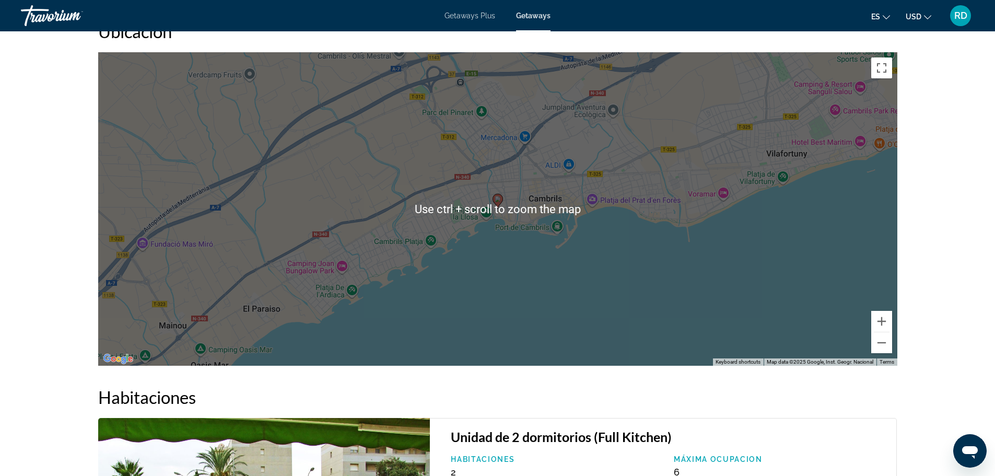
scroll to position [1514, 0]
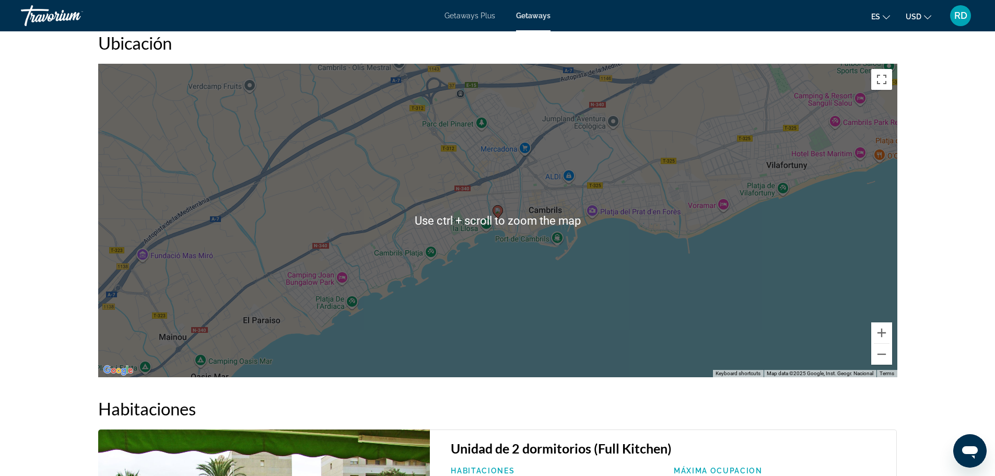
click at [762, 322] on div "To activate drag with keyboard, press Alt + Enter. Once in keyboard drag state,…" at bounding box center [497, 220] width 799 height 313
